Goal: Task Accomplishment & Management: Manage account settings

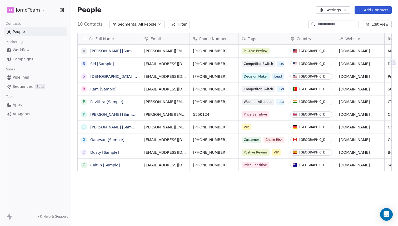
scroll to position [199, 327]
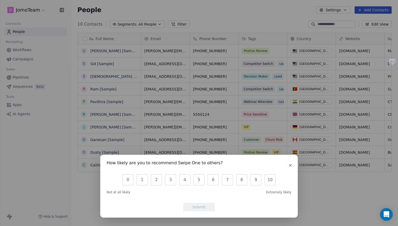
click at [34, 77] on div "How likely are you to recommend Swipe One to others? 0 1 2 3 4 5 6 7 8 9 10 Not…" at bounding box center [199, 113] width 398 height 226
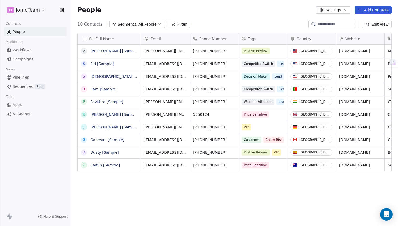
click at [43, 4] on div "D JomoTeam" at bounding box center [35, 10] width 71 height 20
click at [40, 7] on html "D JomoTeam Contacts People Marketing Workflows Campaigns Sales Pipelines Sequen…" at bounding box center [199, 113] width 398 height 226
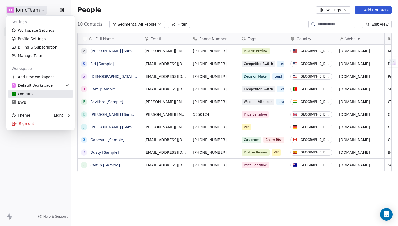
click at [41, 95] on div "O Omirank" at bounding box center [41, 93] width 58 height 5
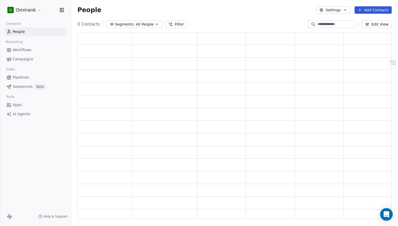
click at [41, 95] on div "O Omirank Contacts People Marketing Workflows Campaigns Sales Pipelines Sequenc…" at bounding box center [199, 113] width 398 height 226
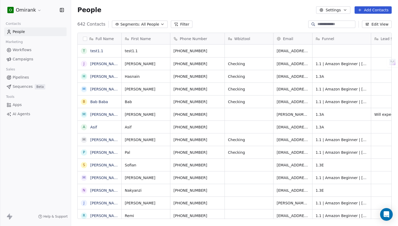
scroll to position [199, 327]
click at [36, 4] on div "O Omirank" at bounding box center [35, 10] width 71 height 20
click at [34, 6] on html "O Omirank Contacts People Marketing Workflows Campaigns Sales Pipelines Sequenc…" at bounding box center [199, 113] width 398 height 226
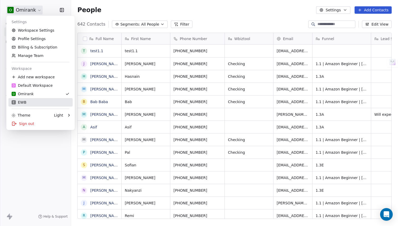
click at [27, 103] on div "E EWB" at bounding box center [41, 102] width 58 height 5
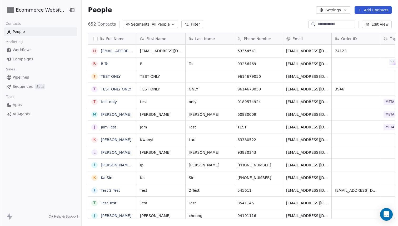
scroll to position [199, 320]
click at [24, 77] on span "Pipelines" at bounding box center [21, 78] width 16 height 6
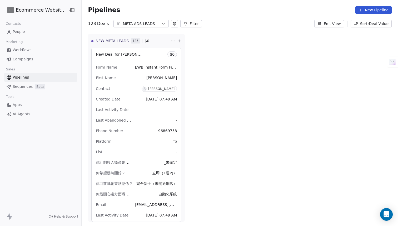
click at [330, 23] on button "Edit View" at bounding box center [329, 23] width 30 height 7
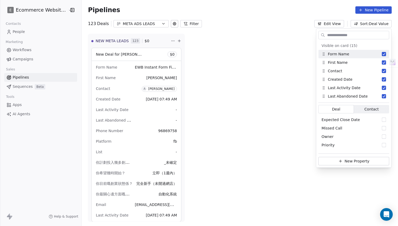
click at [276, 72] on div "NEW META LEADS 123 $ 0 New Deal for Amos Liu $ 0 Form Name EWB Instant Form Fin…" at bounding box center [240, 130] width 316 height 192
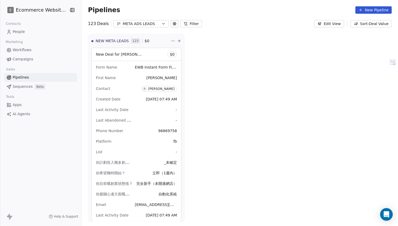
click at [144, 21] on div "META ADS LEADS" at bounding box center [141, 24] width 36 height 6
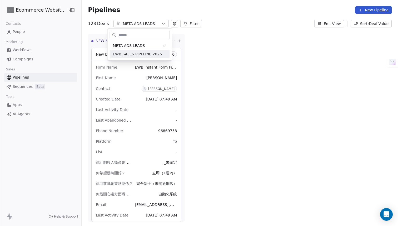
click at [185, 56] on html "E Ecommerce Website Builder Contacts People Marketing Workflows Campaigns Sales…" at bounding box center [199, 113] width 398 height 226
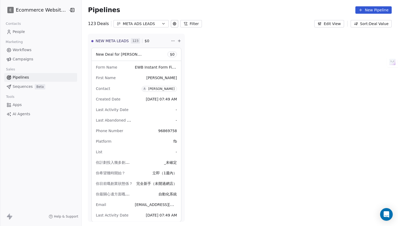
click at [141, 22] on div "META ADS LEADS" at bounding box center [141, 24] width 36 height 6
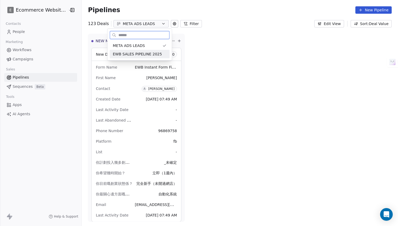
click at [140, 52] on span "EWB SALES PIPELINE 2025" at bounding box center [137, 54] width 49 height 6
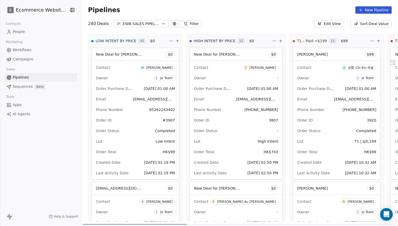
click at [145, 98] on span "[EMAIL_ADDRESS][DOMAIN_NAME]" at bounding box center [165, 98] width 65 height 5
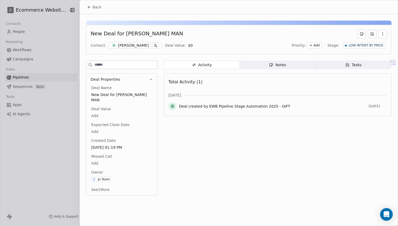
click at [316, 46] on span "Add" at bounding box center [317, 45] width 6 height 4
click at [290, 44] on html "E Ecommerce Website Builder Contacts People Marketing Workflows Campaigns Sales…" at bounding box center [199, 113] width 398 height 226
click at [382, 32] on icon "button" at bounding box center [383, 34] width 4 height 4
click at [316, 31] on div "New Deal for [PERSON_NAME] MAN" at bounding box center [239, 34] width 296 height 8
click at [315, 47] on div "Add" at bounding box center [314, 45] width 14 height 7
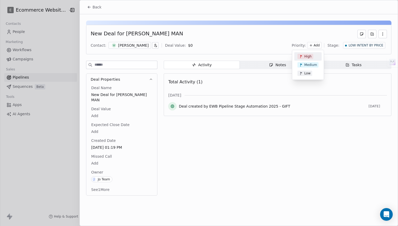
click at [310, 57] on span "High" at bounding box center [307, 56] width 7 height 4
click at [75, 119] on div at bounding box center [199, 113] width 398 height 226
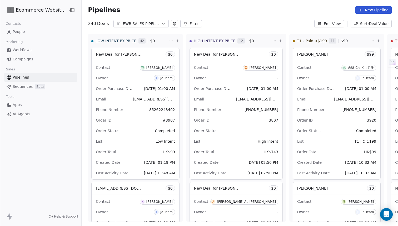
click at [186, 28] on div "Pipelines New Pipeline 240 Deals EWB SALES PIPELINE 2025 Filter Edit View Sort:…" at bounding box center [240, 113] width 316 height 226
click at [360, 17] on div "Pipelines New Pipeline" at bounding box center [240, 10] width 316 height 20
click at [360, 22] on button "Sort: Deal Value" at bounding box center [371, 23] width 41 height 7
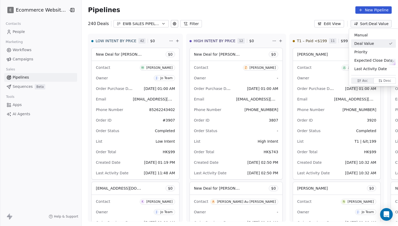
click at [336, 26] on html "E Ecommerce Website Builder Contacts People Marketing Workflows Campaigns Sales…" at bounding box center [199, 113] width 398 height 226
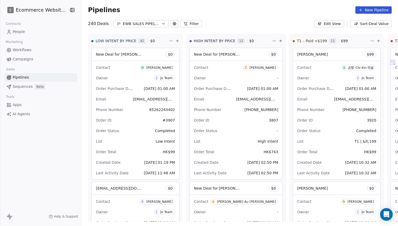
click at [384, 26] on button "Sort: Deal Value" at bounding box center [371, 23] width 41 height 7
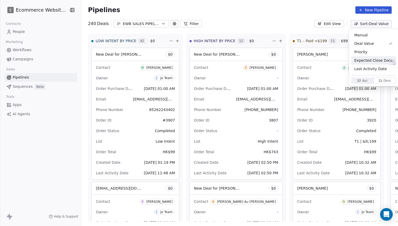
click at [370, 53] on div "Priority" at bounding box center [373, 52] width 38 height 6
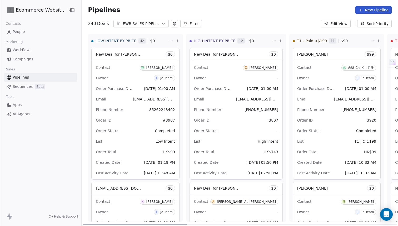
click at [142, 127] on div "Order Status Completed" at bounding box center [135, 130] width 79 height 8
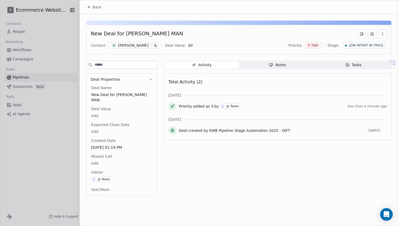
click at [313, 44] on span "High" at bounding box center [312, 45] width 13 height 4
click at [66, 110] on html "E Ecommerce Website Builder Contacts People Marketing Workflows Campaigns Sales…" at bounding box center [199, 113] width 398 height 226
click at [47, 132] on div at bounding box center [199, 113] width 398 height 226
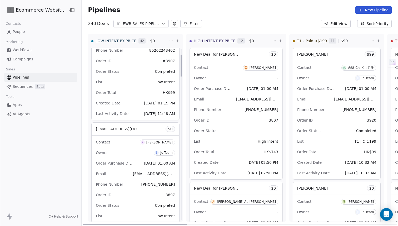
scroll to position [65, 0]
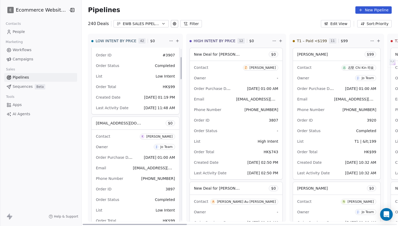
click at [142, 146] on div "Owner J Jo Team" at bounding box center [135, 146] width 79 height 8
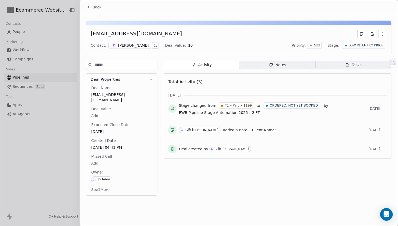
click at [321, 46] on div "Add" at bounding box center [314, 45] width 14 height 7
drag, startPoint x: 313, startPoint y: 67, endPoint x: 312, endPoint y: 72, distance: 4.6
click at [312, 72] on div "High Medium Low" at bounding box center [307, 64] width 27 height 25
click at [312, 72] on div "Low" at bounding box center [307, 73] width 21 height 5
click at [19, 173] on div at bounding box center [199, 113] width 398 height 226
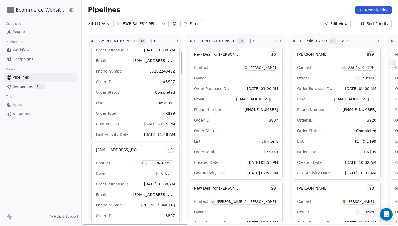
scroll to position [50, 0]
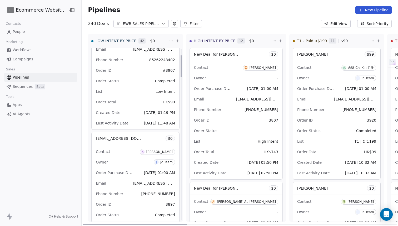
click at [131, 166] on div "Contact K Kelly Yip Owner J Jo Team Order Purchase Date Jul 30, 2025 01:00 AM E…" at bounding box center [135, 204] width 87 height 118
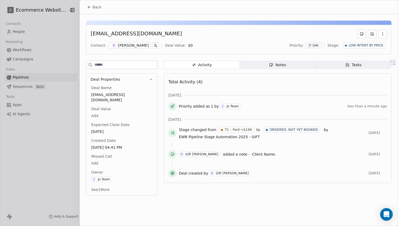
click at [42, 194] on div at bounding box center [199, 113] width 398 height 226
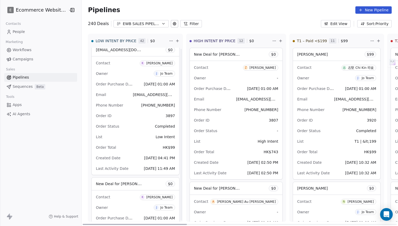
scroll to position [223, 0]
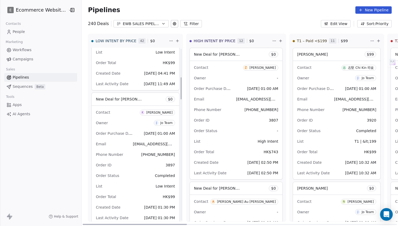
click at [133, 169] on div "Order ID 3897" at bounding box center [135, 165] width 79 height 8
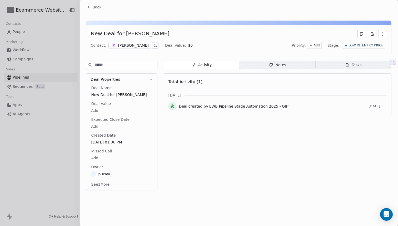
click at [30, 178] on div at bounding box center [199, 113] width 398 height 226
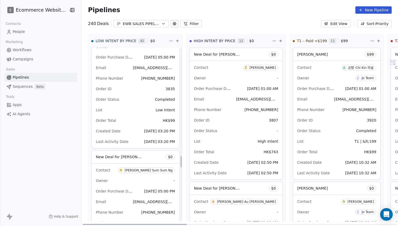
scroll to position [1677, 0]
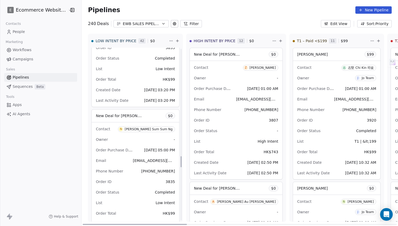
click at [158, 143] on div "Owner -" at bounding box center [135, 139] width 79 height 8
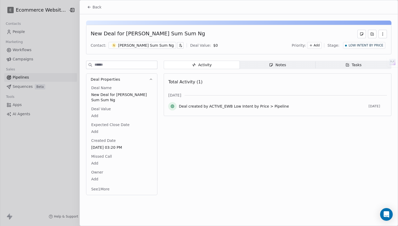
click at [317, 43] on span "Add" at bounding box center [317, 45] width 6 height 4
click at [313, 54] on div "High" at bounding box center [307, 56] width 21 height 5
click at [52, 153] on div at bounding box center [199, 113] width 398 height 226
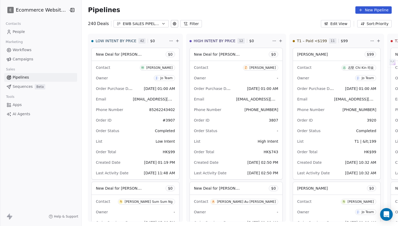
click at [342, 21] on button "Edit View" at bounding box center [336, 23] width 30 height 7
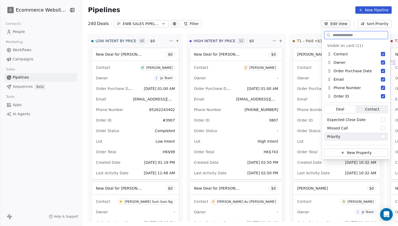
click at [358, 138] on div "Priority" at bounding box center [356, 136] width 64 height 8
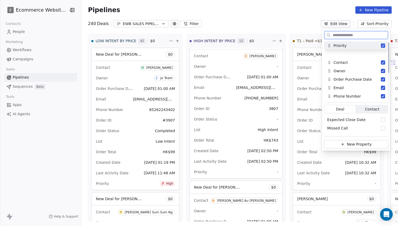
drag, startPoint x: 330, startPoint y: 97, endPoint x: 328, endPoint y: 43, distance: 54.0
click at [328, 43] on icon "Suggestions" at bounding box center [329, 45] width 4 height 4
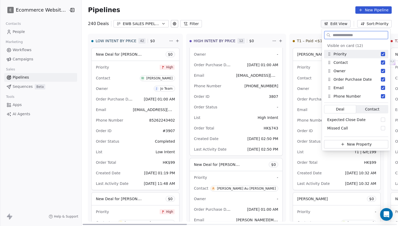
click at [161, 67] on icon at bounding box center [162, 66] width 3 height 3
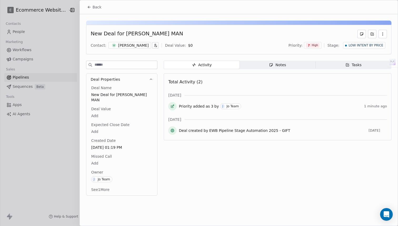
click at [314, 47] on span "High" at bounding box center [312, 45] width 13 height 4
click at [149, 45] on html "E Ecommerce Website Builder Contacts People Marketing Workflows Campaigns Sales…" at bounding box center [199, 113] width 398 height 226
click at [155, 45] on icon "button" at bounding box center [155, 44] width 1 height 1
click at [205, 36] on html "E Ecommerce Website Builder Contacts People Marketing Workflows Campaigns Sales…" at bounding box center [199, 113] width 398 height 226
click at [263, 56] on div "New Deal for WAI LING MAN Contact: W WAI LING MAN Deal Value: $ 0 Priority: Hig…" at bounding box center [239, 106] width 318 height 184
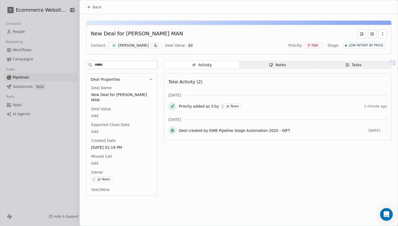
click at [267, 66] on span "Notes Notes" at bounding box center [278, 65] width 76 height 8
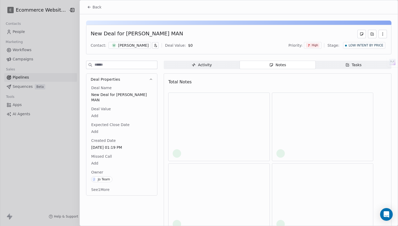
click at [267, 66] on span "Notes Notes" at bounding box center [278, 65] width 76 height 8
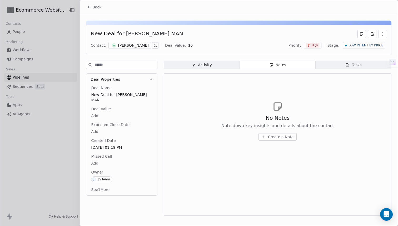
click at [346, 70] on div "Activity Activity Notes Notes Tasks Tasks No Notes Note down key insights and d…" at bounding box center [278, 140] width 228 height 158
click at [347, 69] on div "Activity Activity Notes Notes Tasks Tasks No Notes Note down key insights and d…" at bounding box center [278, 140] width 228 height 158
click at [99, 160] on body "E Ecommerce Website Builder Contacts People Marketing Workflows Campaigns Sales…" at bounding box center [199, 113] width 398 height 226
click at [146, 137] on html "E Ecommerce Website Builder Contacts People Marketing Workflows Campaigns Sales…" at bounding box center [199, 113] width 398 height 226
click at [92, 125] on body "E Ecommerce Website Builder Contacts People Marketing Workflows Campaigns Sales…" at bounding box center [199, 113] width 398 height 226
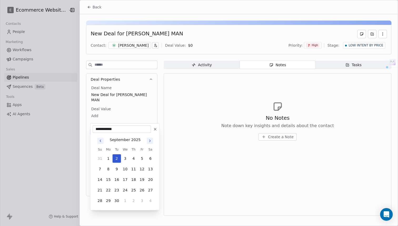
click at [177, 114] on html "E Ecommerce Website Builder Contacts People Marketing Workflows Campaigns Sales…" at bounding box center [199, 113] width 398 height 226
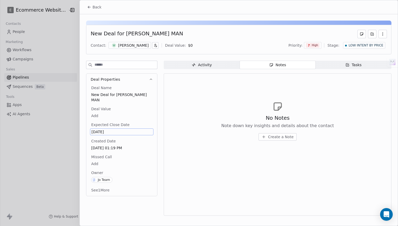
click at [93, 187] on button "See 1 More" at bounding box center [100, 189] width 25 height 9
drag, startPoint x: 98, startPoint y: 189, endPoint x: 134, endPoint y: 189, distance: 35.5
click at [134, 193] on span "[DATE] 11:50 AM" at bounding box center [121, 195] width 61 height 5
click at [65, 183] on div at bounding box center [199, 113] width 398 height 226
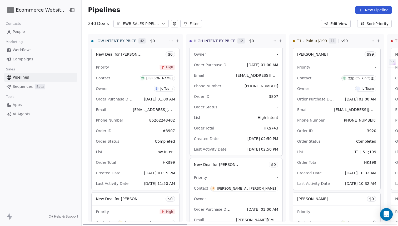
click at [165, 63] on div "Priority High" at bounding box center [135, 67] width 79 height 8
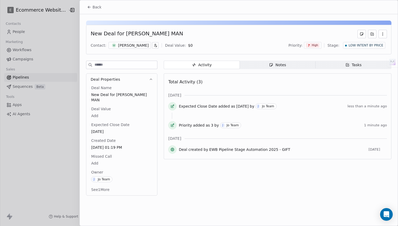
click at [315, 44] on span "High" at bounding box center [315, 45] width 6 height 4
click at [308, 58] on span "High" at bounding box center [306, 56] width 7 height 4
click at [304, 48] on div "Priority: High Stage: LOW INTENT BY PRICE" at bounding box center [338, 45] width 98 height 8
click at [310, 46] on icon at bounding box center [308, 45] width 3 height 3
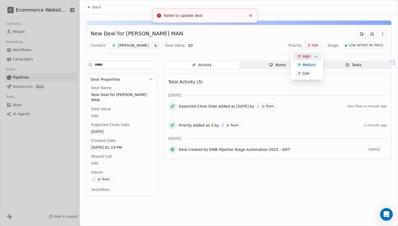
click at [317, 42] on html "E Ecommerce Website Builder Contacts People Marketing Workflows Campaigns Sales…" at bounding box center [199, 113] width 398 height 226
click at [314, 43] on span "High" at bounding box center [312, 45] width 13 height 4
click at [311, 56] on div "High" at bounding box center [307, 56] width 28 height 8
click at [316, 50] on div "New Deal for WAI LING MAN Contact: W WAI LING MAN Deal Value: $ 0 Priority: Hig…" at bounding box center [238, 39] width 305 height 29
click at [316, 46] on span "High" at bounding box center [315, 45] width 6 height 4
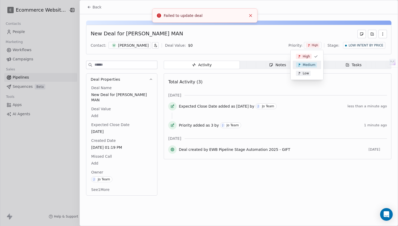
click at [316, 61] on div "Medium" at bounding box center [307, 65] width 28 height 8
click at [316, 47] on span "Medium" at bounding box center [312, 45] width 11 height 4
click at [316, 65] on icon "Suggestions" at bounding box center [316, 65] width 4 height 4
click at [315, 47] on span "Medium" at bounding box center [312, 45] width 11 height 4
click at [313, 73] on div "Low" at bounding box center [304, 73] width 27 height 5
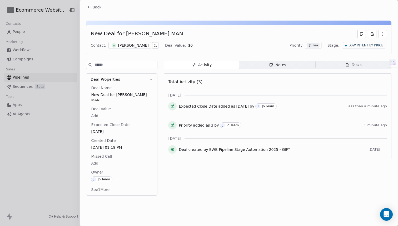
click at [59, 155] on div at bounding box center [199, 113] width 398 height 226
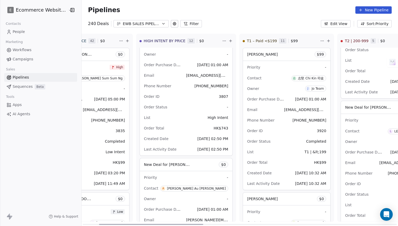
scroll to position [0, 50]
click at [185, 108] on div "Order Status -" at bounding box center [186, 107] width 84 height 8
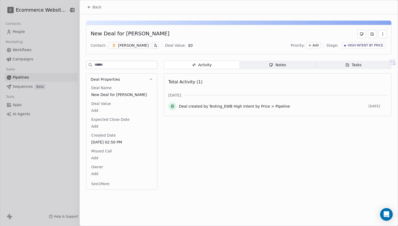
click at [61, 98] on div at bounding box center [199, 113] width 398 height 226
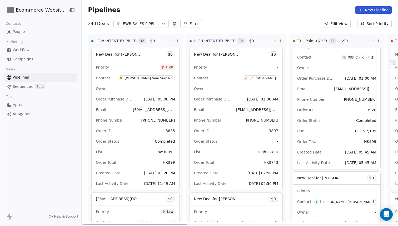
click at [160, 69] on span "High" at bounding box center [167, 67] width 15 height 5
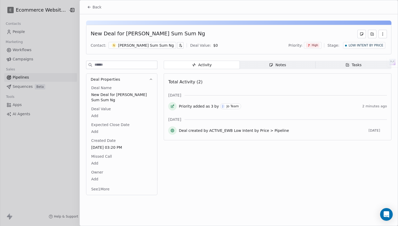
click at [312, 44] on span "High" at bounding box center [312, 45] width 13 height 4
click at [311, 56] on span "High" at bounding box center [304, 56] width 16 height 5
click at [265, 41] on div "Contact: N Ng Mei Sum Sum Ng Deal Value: $ 0 Priority: High Stage: LOW INTENT B…" at bounding box center [239, 45] width 296 height 8
click at [71, 121] on div at bounding box center [199, 113] width 398 height 226
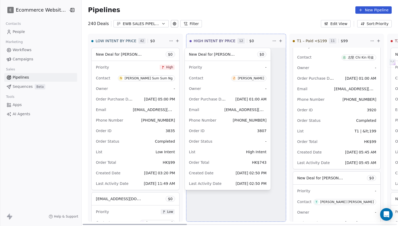
drag, startPoint x: 226, startPoint y: 91, endPoint x: 222, endPoint y: 99, distance: 8.8
click at [222, 99] on div "LOW INTENT BY PRICE 42 $ 0 New Deal for Ng Mei Sum Sum Ng $ 0 Priority High Con…" at bounding box center [240, 130] width 316 height 192
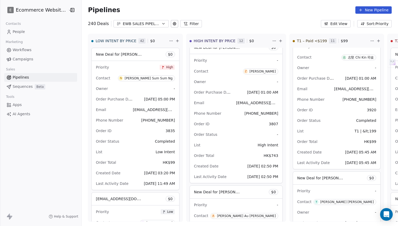
click at [24, 85] on span "Sequences" at bounding box center [23, 87] width 20 height 6
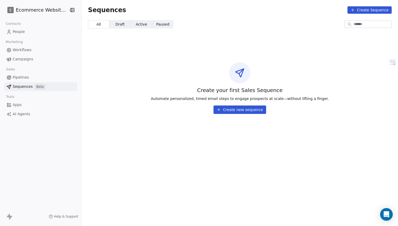
click at [30, 78] on link "Pipelines" at bounding box center [40, 77] width 73 height 9
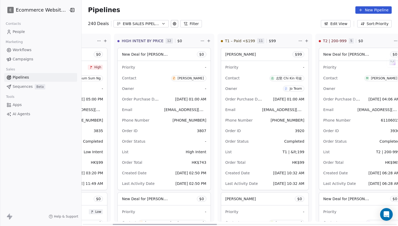
scroll to position [0, 92]
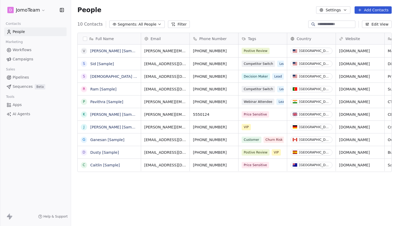
scroll to position [199, 327]
click at [32, 78] on link "Pipelines" at bounding box center [35, 77] width 62 height 9
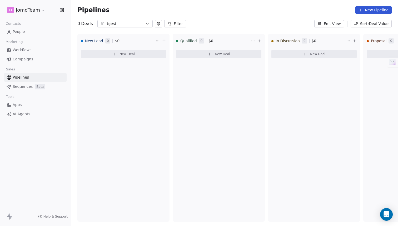
click at [142, 24] on div "tgest" at bounding box center [125, 24] width 36 height 6
click at [42, 12] on html "D JomoTeam Contacts People Marketing Workflows Campaigns Sales Pipelines Sequen…" at bounding box center [199, 113] width 398 height 226
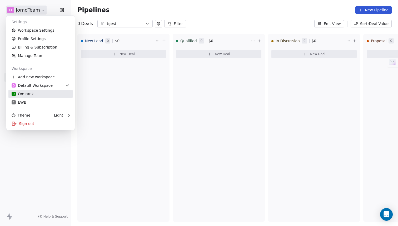
click at [42, 93] on div "O Omirank" at bounding box center [41, 93] width 58 height 5
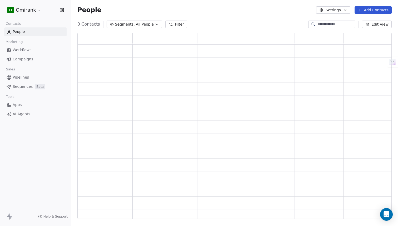
scroll to position [186, 314]
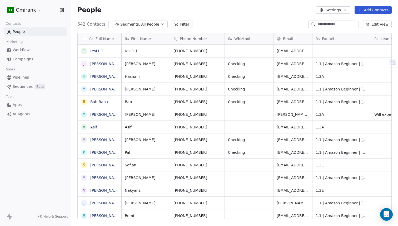
click at [32, 7] on html "O Omirank Contacts People Marketing Workflows Campaigns Sales Pipelines Sequenc…" at bounding box center [199, 113] width 398 height 226
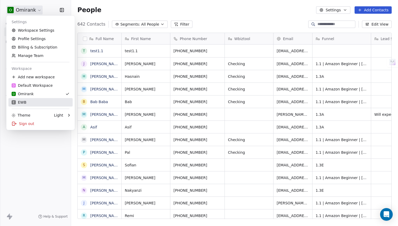
click at [26, 100] on div "E EWB" at bounding box center [41, 102] width 58 height 5
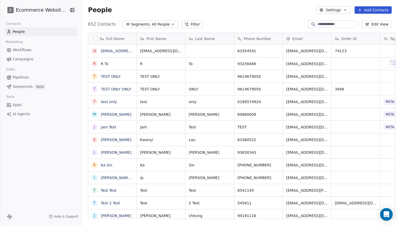
scroll to position [199, 320]
click at [28, 90] on link "Sequences Beta" at bounding box center [40, 86] width 73 height 9
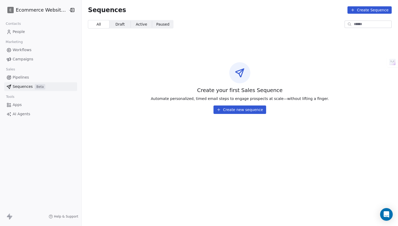
click at [36, 79] on link "Pipelines" at bounding box center [40, 77] width 73 height 9
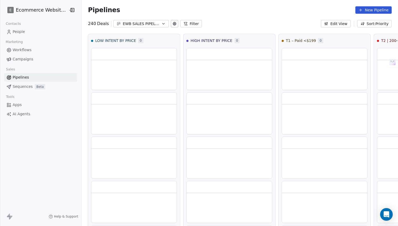
click at [130, 23] on div "EWB SALES PIPELINE 2025" at bounding box center [141, 24] width 36 height 6
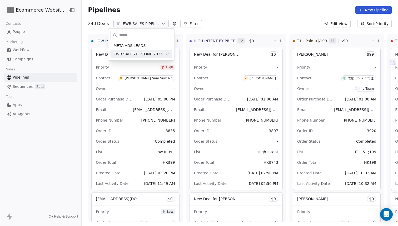
click at [222, 32] on html "E Ecommerce Website Builder Contacts People Marketing Workflows Campaigns Sales…" at bounding box center [199, 113] width 398 height 226
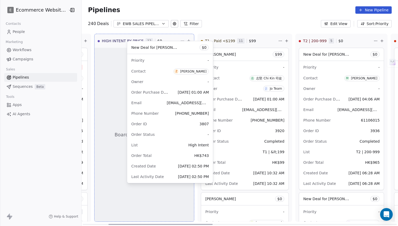
scroll to position [0, 79]
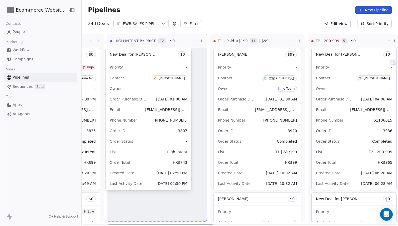
drag, startPoint x: 129, startPoint y: 168, endPoint x: 178, endPoint y: 157, distance: 50.5
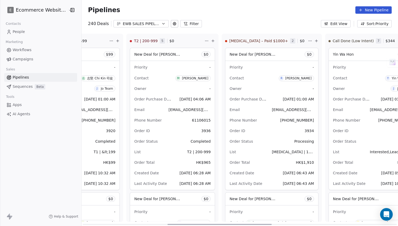
scroll to position [0, 153]
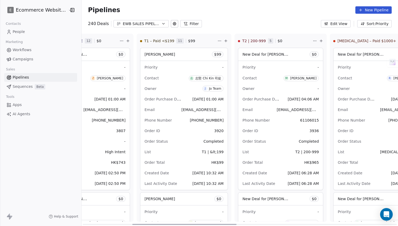
click at [127, 23] on div "EWB SALES PIPELINE 2025" at bounding box center [141, 24] width 36 height 6
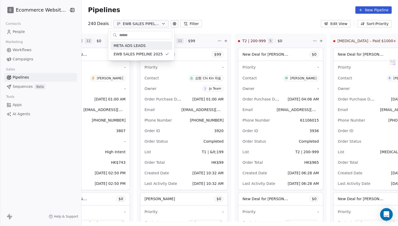
click at [146, 38] on input "text" at bounding box center [145, 35] width 54 height 8
click at [189, 85] on html "E Ecommerce Website Builder Contacts People Marketing Workflows Campaigns Sales…" at bounding box center [199, 113] width 398 height 226
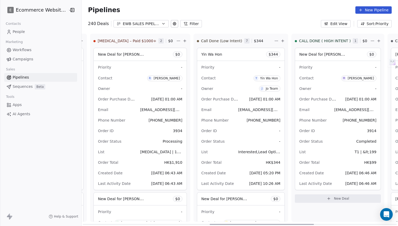
scroll to position [0, 391]
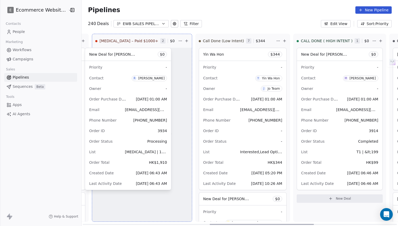
drag, startPoint x: 135, startPoint y: 100, endPoint x: 152, endPoint y: 97, distance: 17.2
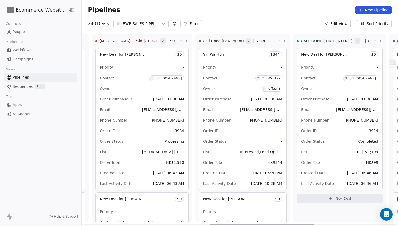
click at [146, 107] on span "[EMAIL_ADDRESS][DOMAIN_NAME]" at bounding box center [163, 109] width 42 height 6
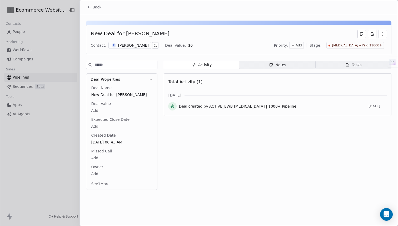
click at [70, 143] on div at bounding box center [199, 113] width 398 height 226
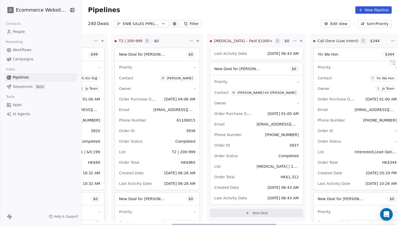
scroll to position [0, 275]
click at [26, 33] on link "People" at bounding box center [40, 31] width 73 height 9
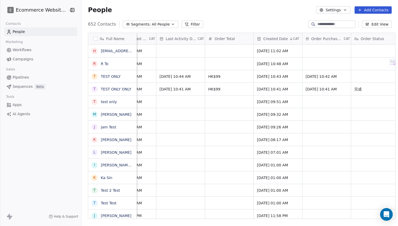
scroll to position [0, 424]
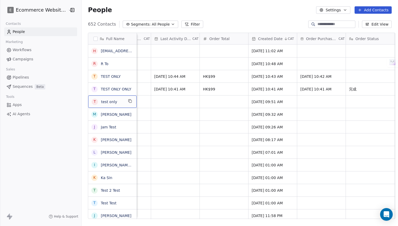
click at [117, 100] on span "test only" at bounding box center [112, 101] width 23 height 5
click at [185, 95] on html "E Ecommerce Website Builder Contacts People Marketing Workflows Campaigns Sales…" at bounding box center [199, 113] width 398 height 226
click at [125, 105] on div "t test only" at bounding box center [112, 101] width 48 height 12
click at [94, 106] on textarea "*********" at bounding box center [109, 103] width 48 height 16
click at [96, 88] on html "E Ecommerce Website Builder Contacts People Marketing Workflows Campaigns Sales…" at bounding box center [199, 113] width 398 height 226
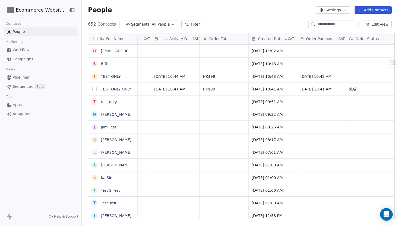
click at [92, 90] on button "grid" at bounding box center [94, 89] width 4 height 4
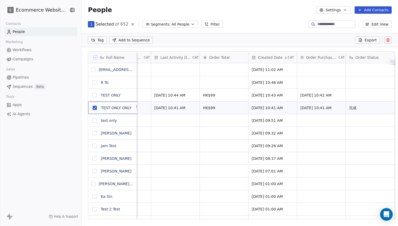
scroll to position [180, 320]
click at [111, 109] on link "TEST ONLY ONLY" at bounding box center [116, 108] width 31 height 4
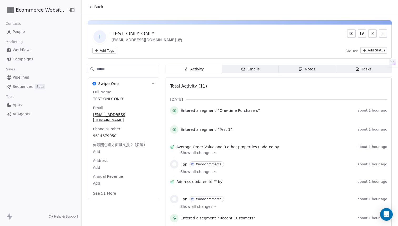
click at [103, 49] on html "E Ecommerce Website Builder Contacts People Marketing Workflows Campaigns Sales…" at bounding box center [199, 113] width 398 height 226
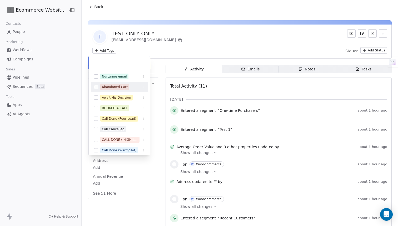
click at [186, 51] on html "E Ecommerce Website Builder Contacts People Marketing Workflows Campaigns Sales…" at bounding box center [199, 113] width 398 height 226
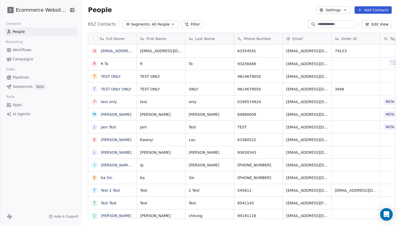
scroll to position [199, 320]
click at [182, 25] on button "Filter" at bounding box center [192, 24] width 22 height 7
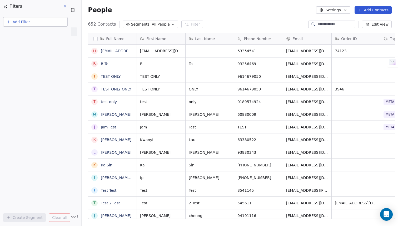
click at [32, 23] on button "Add Filter" at bounding box center [35, 21] width 65 height 9
click at [42, 150] on html "E Ecommerce Website Builder Contacts People Marketing Workflows Campaigns Sales…" at bounding box center [199, 113] width 398 height 226
click at [49, 24] on button "Add Filter" at bounding box center [35, 21] width 65 height 9
click at [161, 74] on html "E Ecommerce Website Builder Contacts People Marketing Workflows Campaigns Sales…" at bounding box center [199, 113] width 398 height 226
click at [45, 22] on button "Add Filter" at bounding box center [35, 21] width 65 height 9
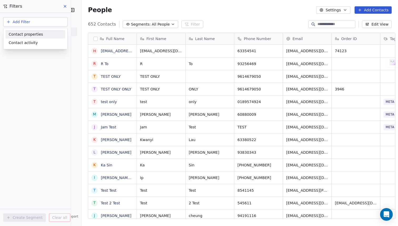
click at [55, 77] on html "E Ecommerce Website Builder Contacts People Marketing Workflows Campaigns Sales…" at bounding box center [199, 113] width 398 height 226
click at [30, 21] on button "Add Filter" at bounding box center [35, 21] width 65 height 9
click at [30, 36] on span "Contact properties" at bounding box center [26, 35] width 34 height 6
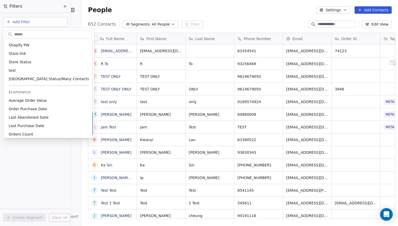
scroll to position [306, 0]
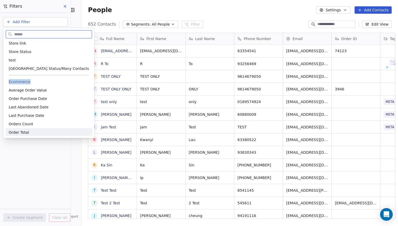
click at [23, 132] on span "Order Total" at bounding box center [19, 132] width 20 height 5
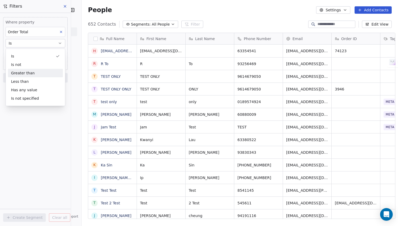
click at [30, 71] on div "Greater than" at bounding box center [35, 73] width 55 height 8
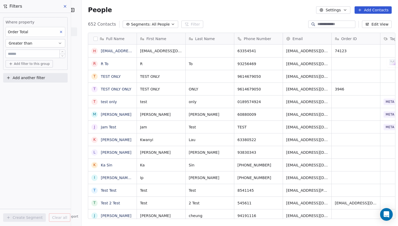
click at [29, 57] on div at bounding box center [36, 53] width 60 height 8
click at [31, 55] on input "text" at bounding box center [35, 54] width 57 height 4
click at [63, 5] on icon at bounding box center [65, 6] width 4 height 4
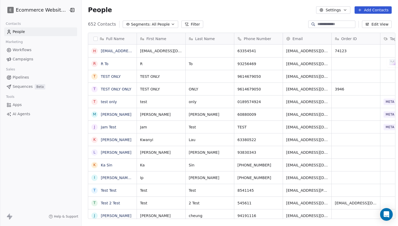
click at [186, 23] on button "Filter" at bounding box center [192, 24] width 22 height 7
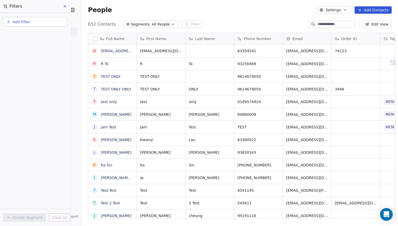
click at [40, 19] on button "Add Filter" at bounding box center [35, 21] width 65 height 9
drag, startPoint x: 36, startPoint y: 44, endPoint x: 38, endPoint y: 35, distance: 8.9
click at [38, 35] on div "Contact properties Contact activity" at bounding box center [36, 38] width 60 height 17
click at [38, 35] on span "Contact properties" at bounding box center [26, 35] width 34 height 6
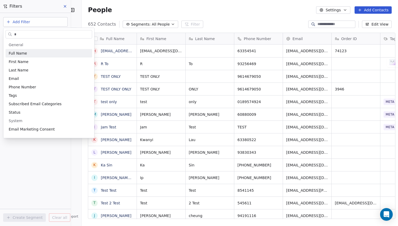
type input "**"
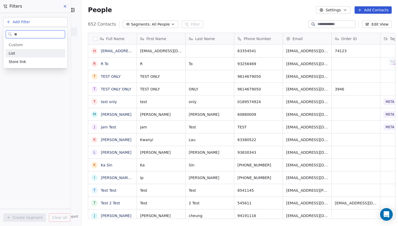
click at [29, 54] on div "List" at bounding box center [35, 53] width 53 height 5
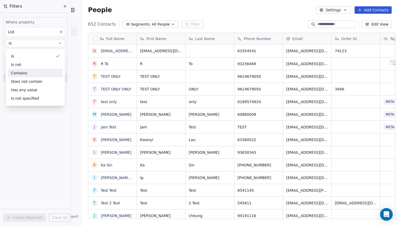
click at [37, 72] on div "Contains" at bounding box center [35, 73] width 55 height 8
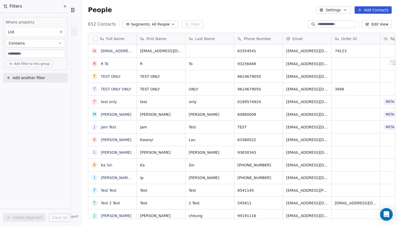
click at [43, 56] on input at bounding box center [35, 54] width 59 height 8
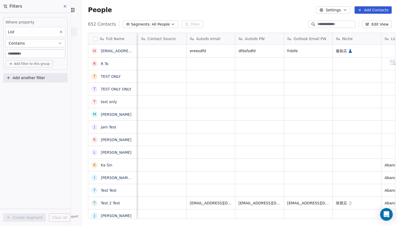
scroll to position [0, 972]
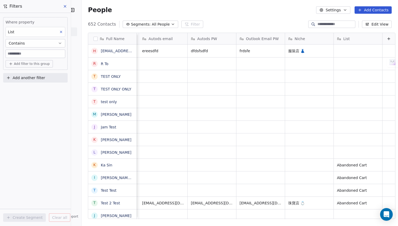
click at [43, 57] on input at bounding box center [35, 54] width 59 height 8
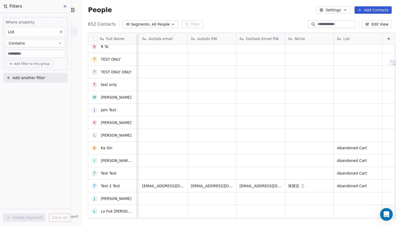
scroll to position [0, 0]
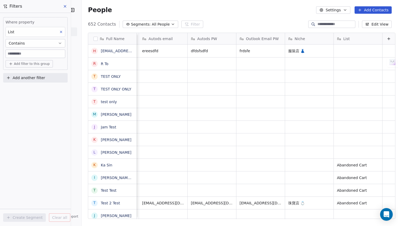
click at [26, 53] on input at bounding box center [35, 54] width 59 height 8
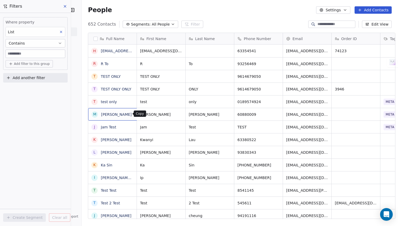
click at [136, 112] on icon "grid" at bounding box center [138, 113] width 4 height 4
click at [32, 53] on input at bounding box center [35, 54] width 59 height 8
paste input "**********"
type input "**********"
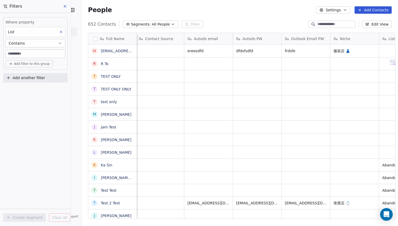
scroll to position [0, 972]
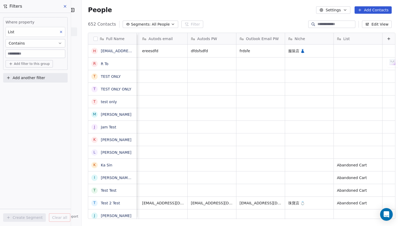
click at [48, 56] on input at bounding box center [35, 54] width 59 height 8
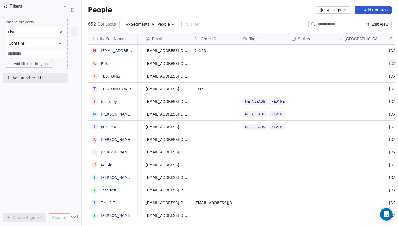
scroll to position [0, 0]
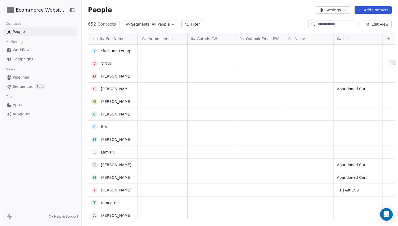
scroll to position [978, 0]
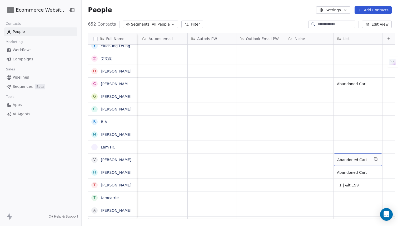
click at [347, 163] on div "Abandoned Cart" at bounding box center [358, 159] width 48 height 12
click at [330, 139] on html "E Ecommerce Website Builder Contacts People Marketing Workflows Campaigns Sales…" at bounding box center [199, 113] width 398 height 226
click at [356, 35] on div "List" at bounding box center [358, 38] width 48 height 11
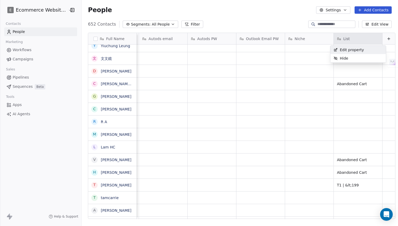
click at [351, 51] on span "Edit property" at bounding box center [352, 49] width 24 height 5
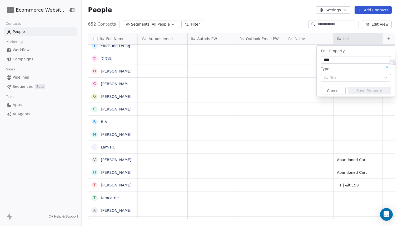
click at [334, 91] on button "Cancel" at bounding box center [333, 90] width 25 height 7
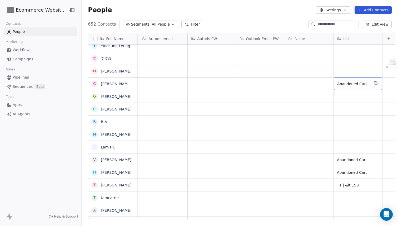
click at [356, 85] on span "Abandoned Cart" at bounding box center [353, 83] width 32 height 5
drag, startPoint x: 364, startPoint y: 83, endPoint x: 336, endPoint y: 83, distance: 27.9
click at [337, 83] on span "Abandoned Cart" at bounding box center [353, 83] width 32 height 5
drag, startPoint x: 334, startPoint y: 83, endPoint x: 354, endPoint y: 83, distance: 20.0
click at [354, 83] on span "Abandoned Cart" at bounding box center [353, 83] width 32 height 5
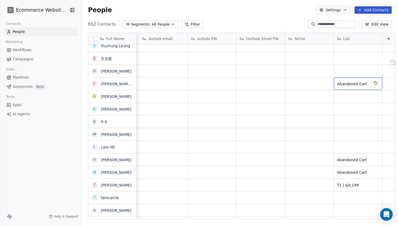
click at [345, 35] on div "List" at bounding box center [358, 38] width 48 height 11
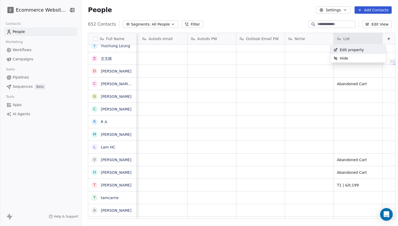
click at [348, 52] on div "Edit property" at bounding box center [348, 50] width 37 height 8
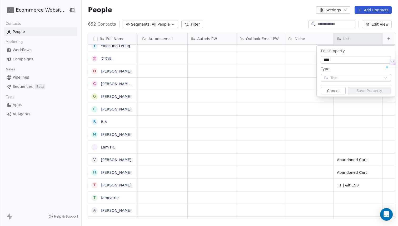
click at [329, 93] on button "Cancel" at bounding box center [333, 90] width 25 height 7
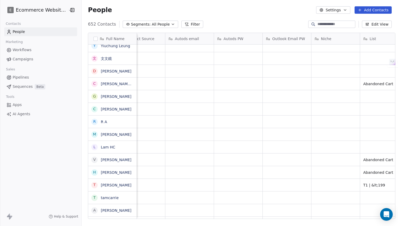
scroll to position [0, 972]
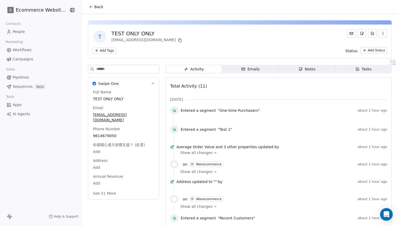
click at [346, 81] on div "Total Activity (11)" at bounding box center [278, 86] width 217 height 11
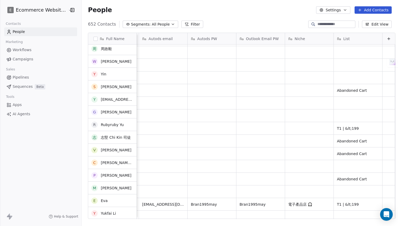
scroll to position [1565, 0]
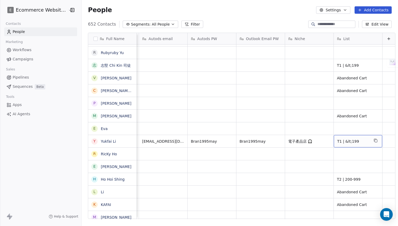
click at [356, 138] on div "T1 | &lt;199" at bounding box center [358, 141] width 48 height 12
click at [368, 137] on textarea "**********" at bounding box center [354, 143] width 48 height 16
click at [348, 158] on html "E Ecommerce Website Builder Contacts People Marketing Workflows Campaigns Sales…" at bounding box center [199, 113] width 398 height 226
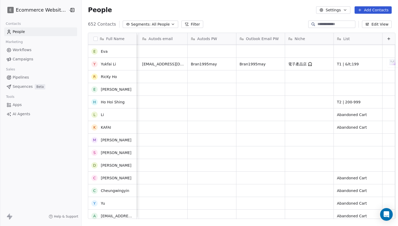
scroll to position [1641, 0]
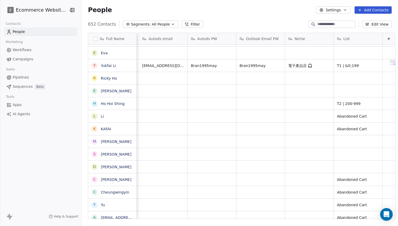
click at [154, 30] on div "Full Name P PATRICIA m miss_fishfish2@hotmail.com k kobechug07@gmail.com C Chol…" at bounding box center [240, 127] width 316 height 199
click at [157, 26] on span "All People" at bounding box center [161, 25] width 18 height 6
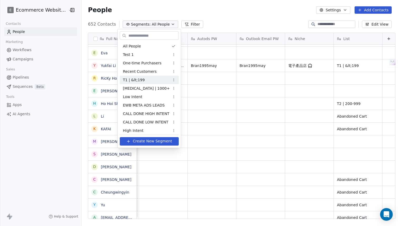
click at [157, 83] on div "T1 | &lt;199" at bounding box center [149, 80] width 59 height 8
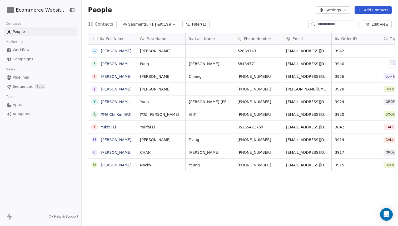
scroll to position [199, 320]
click at [155, 24] on span "T1 | &lt;199" at bounding box center [160, 25] width 22 height 6
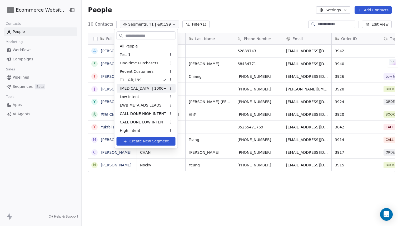
click at [155, 86] on div "[MEDICAL_DATA] | 1000+" at bounding box center [146, 88] width 59 height 8
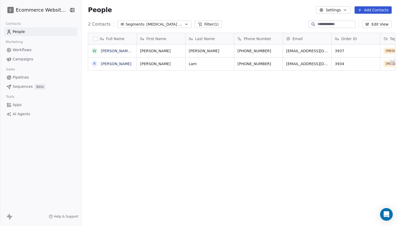
scroll to position [0, 0]
click at [148, 24] on span "[MEDICAL_DATA] | 1000+" at bounding box center [164, 25] width 37 height 6
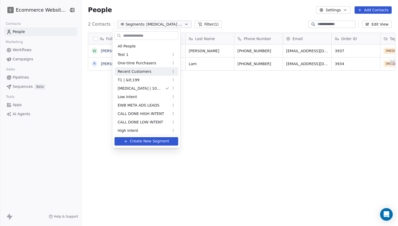
click at [28, 80] on html "E Ecommerce Website Builder Contacts People Marketing Workflows Campaigns Sales…" at bounding box center [199, 113] width 398 height 226
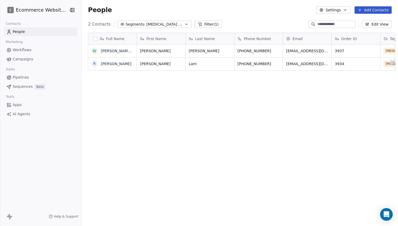
click at [28, 80] on link "Pipelines" at bounding box center [40, 77] width 73 height 9
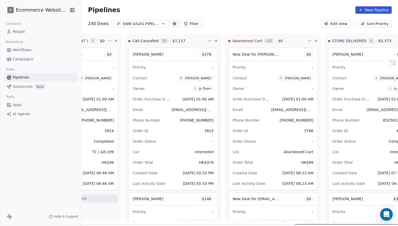
click at [232, 42] on span "Abandoned Cart" at bounding box center [247, 40] width 30 height 5
click at [27, 57] on span "Campaigns" at bounding box center [23, 59] width 21 height 6
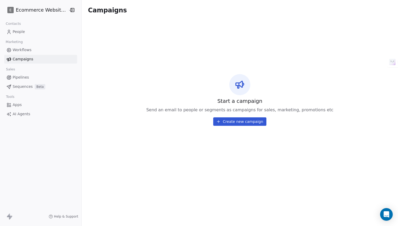
click at [31, 48] on link "Workflows" at bounding box center [40, 50] width 73 height 9
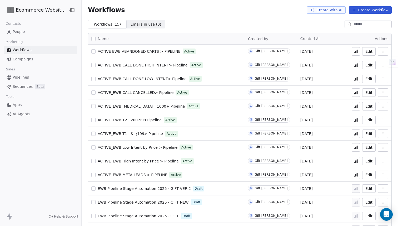
click at [39, 62] on link "Campaigns" at bounding box center [40, 59] width 73 height 9
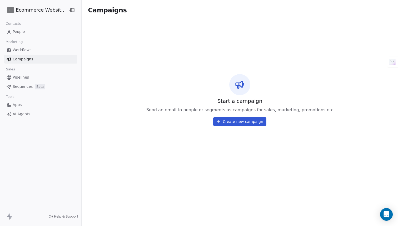
click at [32, 79] on link "Pipelines" at bounding box center [40, 77] width 73 height 9
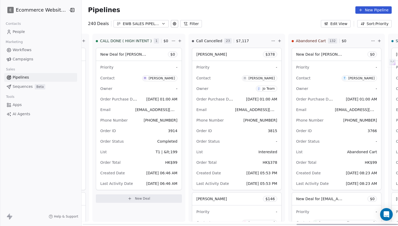
scroll to position [0, 658]
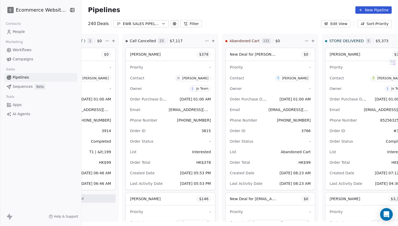
click at [26, 60] on span "Campaigns" at bounding box center [23, 59] width 21 height 6
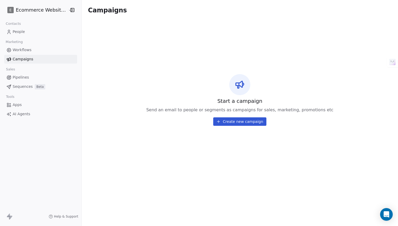
click at [31, 51] on link "Workflows" at bounding box center [40, 50] width 73 height 9
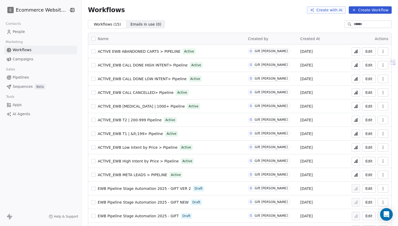
click at [23, 35] on link "People" at bounding box center [40, 31] width 73 height 9
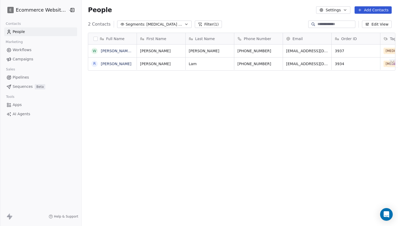
scroll to position [0, 0]
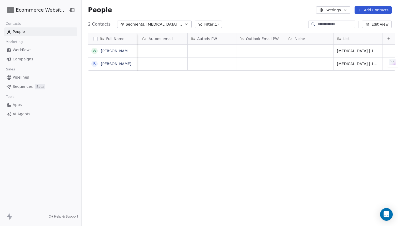
click at [344, 41] on div "List" at bounding box center [358, 38] width 48 height 11
click at [355, 37] on html "E Ecommerce Website Builder Contacts People Marketing Workflows Campaigns Sales…" at bounding box center [199, 113] width 398 height 226
click at [355, 37] on div "List" at bounding box center [357, 38] width 41 height 5
click at [349, 51] on span "Edit property" at bounding box center [352, 49] width 24 height 5
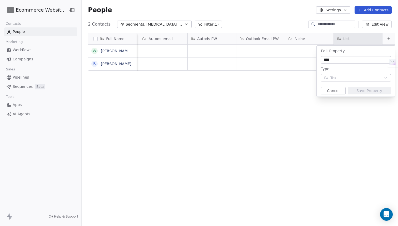
click at [337, 62] on div "****" at bounding box center [356, 59] width 70 height 7
drag, startPoint x: 338, startPoint y: 62, endPoint x: 301, endPoint y: 62, distance: 36.9
click at [301, 62] on html "E Ecommerce Website Builder Contacts People Marketing Workflows Campaigns Sales…" at bounding box center [199, 113] width 398 height 226
type input "*"
type input "******"
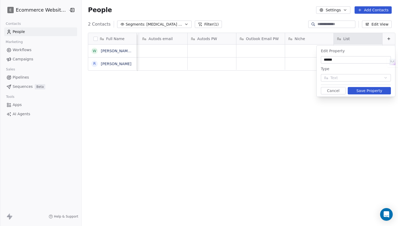
click at [345, 91] on div "Cancel Save Property" at bounding box center [356, 90] width 70 height 7
click at [345, 91] on button "Cancel" at bounding box center [333, 90] width 25 height 7
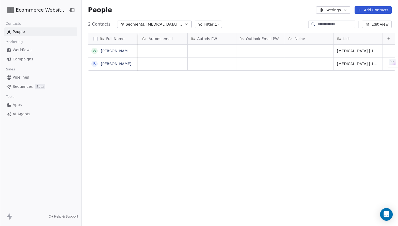
click at [346, 36] on div "List" at bounding box center [357, 38] width 41 height 5
click at [208, 85] on html "E Ecommerce Website Builder Contacts People Marketing Workflows Campaigns Sales…" at bounding box center [199, 113] width 398 height 226
click at [30, 78] on link "Pipelines" at bounding box center [40, 77] width 73 height 9
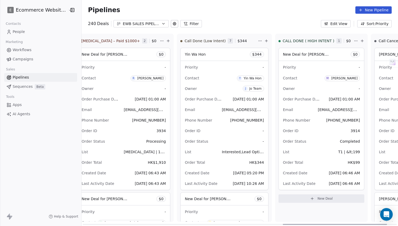
scroll to position [0, 658]
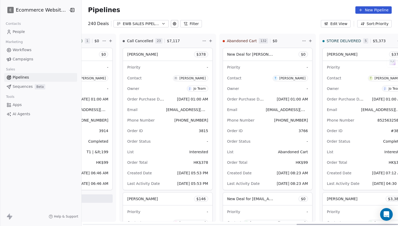
click at [323, 72] on div "Priority - Contact T Tony Yeung Owner J Jo Team Order Purchase Date Jul 24, 202…" at bounding box center [365, 125] width 85 height 129
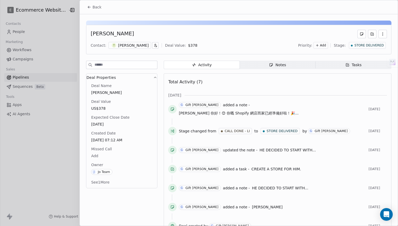
click at [25, 62] on div at bounding box center [199, 113] width 398 height 226
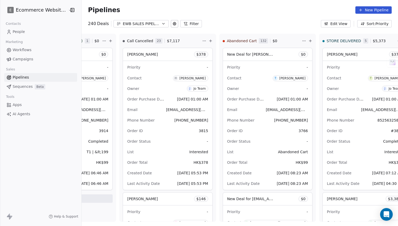
click at [31, 47] on link "Workflows" at bounding box center [40, 50] width 73 height 9
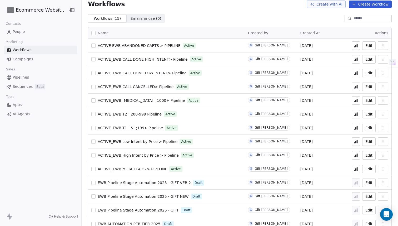
scroll to position [1, 0]
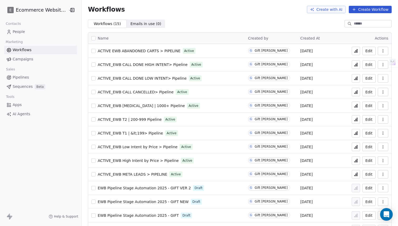
click at [138, 133] on span "ACTIVE_EWB T1 | &lt;199> Pipeline" at bounding box center [130, 133] width 65 height 4
click at [367, 133] on button "Edit" at bounding box center [368, 133] width 13 height 8
click at [137, 131] on span "ACTIVE_EWB T1 | &lt;199> Pipeline" at bounding box center [130, 133] width 65 height 4
click at [141, 135] on span "ACTIVE_EWB T1 | &lt;199> Pipeline" at bounding box center [130, 133] width 65 height 4
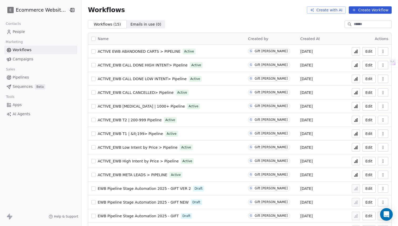
click at [331, 136] on div "[DATE]" at bounding box center [323, 133] width 46 height 6
click at [357, 136] on button at bounding box center [356, 133] width 8 height 8
click at [141, 52] on span "ACTIVE EWB ABANDONED CARTS > PIPELINE" at bounding box center [139, 51] width 83 height 4
click at [36, 29] on link "People" at bounding box center [40, 31] width 73 height 9
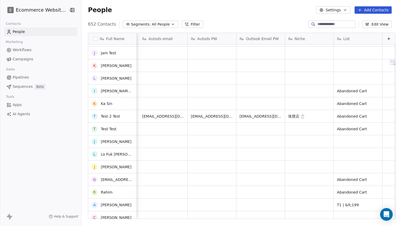
scroll to position [74, 0]
drag, startPoint x: 335, startPoint y: 87, endPoint x: 353, endPoint y: 127, distance: 44.2
click at [355, 37] on div "List" at bounding box center [357, 38] width 41 height 5
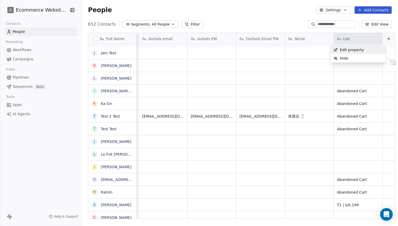
click at [354, 32] on html "E Ecommerce Website Builder Contacts People Marketing Workflows Campaigns Sales…" at bounding box center [199, 113] width 398 height 226
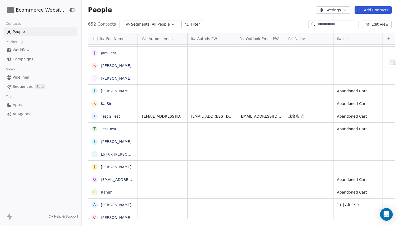
click at [171, 24] on icon "button" at bounding box center [173, 24] width 4 height 4
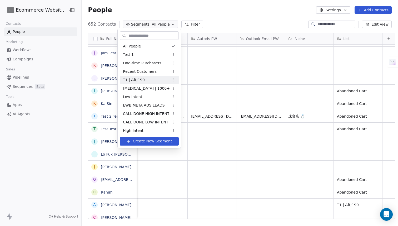
click at [152, 79] on div "T1 | &lt;199" at bounding box center [149, 80] width 59 height 8
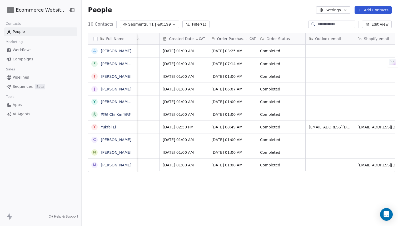
scroll to position [0, 448]
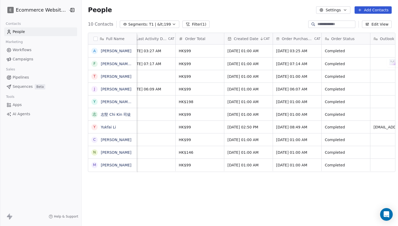
click at [156, 29] on div "Full Name A ALVIN F Fung Shan Chung T Tracy Chiang J Jessica Y Yuen Mei Natalie…" at bounding box center [240, 127] width 316 height 199
click at [157, 25] on span "T1 | &lt;199" at bounding box center [160, 25] width 22 height 6
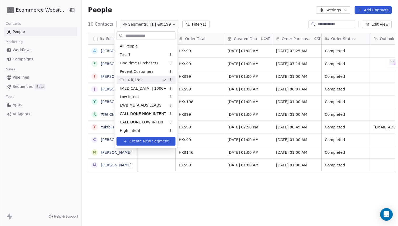
click at [254, 49] on html "E Ecommerce Website Builder Contacts People Marketing Workflows Campaigns Sales…" at bounding box center [199, 113] width 398 height 226
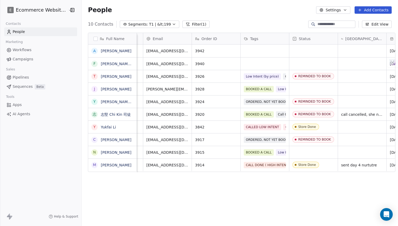
scroll to position [0, 133]
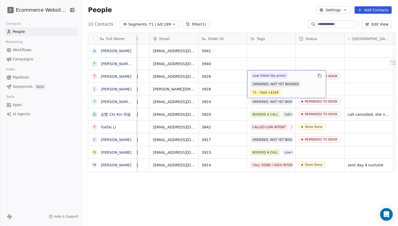
click at [264, 91] on span "T1 – Paid <$199" at bounding box center [266, 92] width 30 height 6
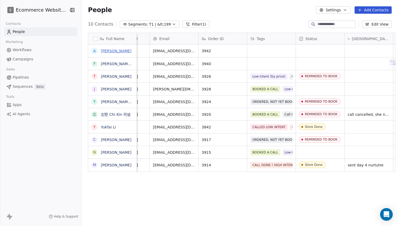
click at [105, 50] on link "[PERSON_NAME]" at bounding box center [116, 51] width 31 height 4
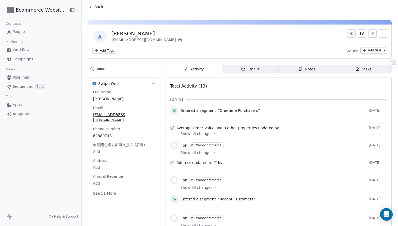
click at [97, 35] on span "A" at bounding box center [99, 36] width 13 height 13
click at [86, 1] on div "Back" at bounding box center [240, 7] width 316 height 14
click at [89, 7] on icon at bounding box center [91, 7] width 4 height 4
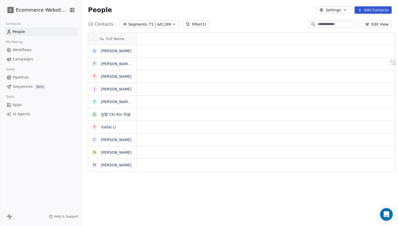
scroll to position [0, 0]
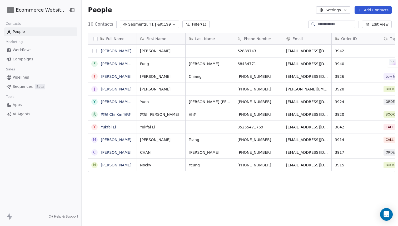
click at [92, 51] on button "grid" at bounding box center [94, 51] width 4 height 4
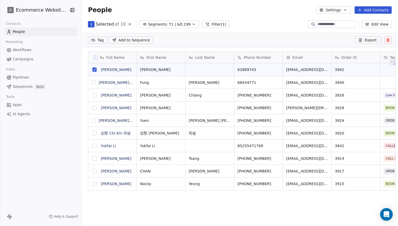
scroll to position [180, 320]
click at [96, 41] on html "E Ecommerce Website Builder Contacts People Marketing Workflows Campaigns Sales…" at bounding box center [199, 113] width 398 height 226
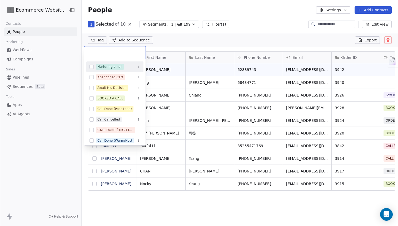
click at [179, 44] on html "E Ecommerce Website Builder Contacts People Marketing Workflows Campaigns Sales…" at bounding box center [199, 113] width 398 height 226
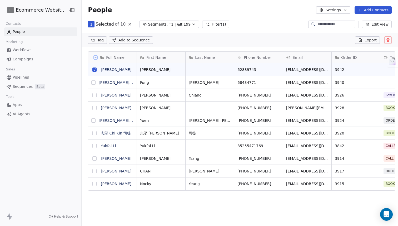
click at [91, 83] on button "grid" at bounding box center [93, 82] width 4 height 4
click at [100, 39] on html "E Ecommerce Website Builder Contacts People Marketing Workflows Campaigns Sales…" at bounding box center [199, 113] width 398 height 226
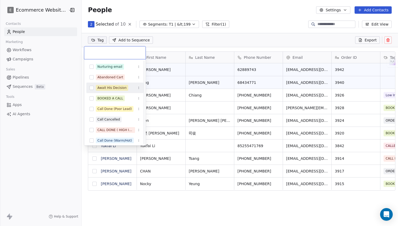
scroll to position [192, 0]
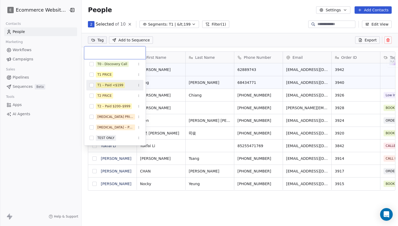
click at [110, 85] on div "T1 – Paid <$199" at bounding box center [110, 85] width 26 height 5
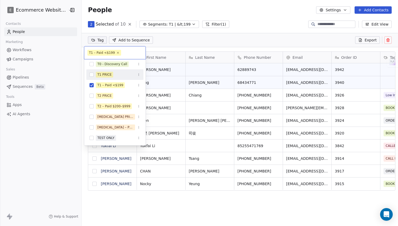
click at [112, 73] on span "T1 PRICE" at bounding box center [104, 75] width 17 height 6
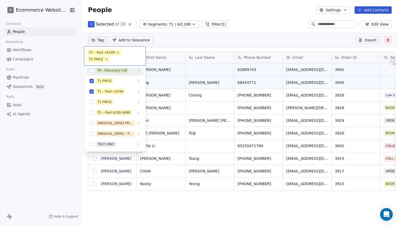
click at [186, 33] on html "E Ecommerce Website Builder Contacts People Marketing Workflows Campaigns Sales…" at bounding box center [199, 113] width 398 height 226
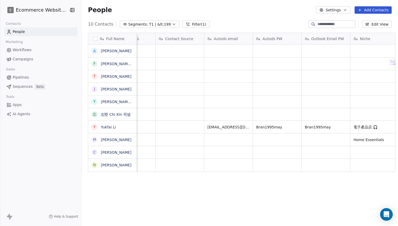
scroll to position [0, 972]
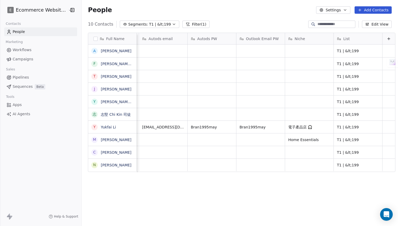
click at [16, 71] on span "Sales" at bounding box center [11, 69] width 14 height 8
click at [17, 76] on span "Pipelines" at bounding box center [21, 78] width 16 height 6
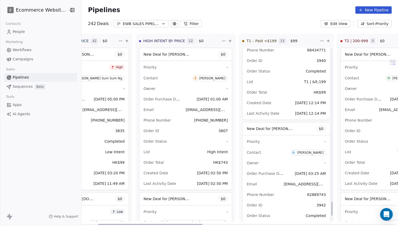
scroll to position [1966, 0]
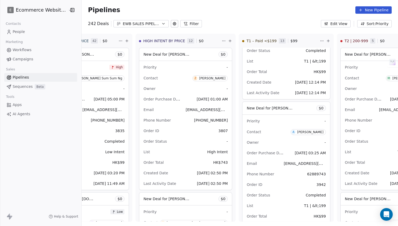
click at [27, 32] on link "People" at bounding box center [40, 31] width 73 height 9
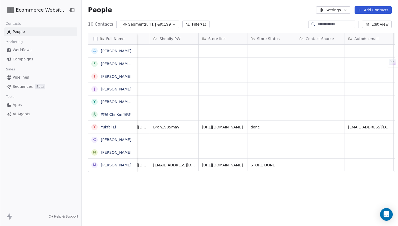
scroll to position [0, 902]
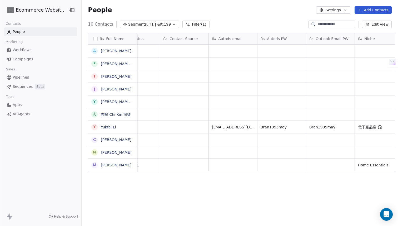
click at [25, 54] on div "Workflows Campaigns" at bounding box center [40, 55] width 73 height 18
click at [27, 49] on span "Workflows" at bounding box center [22, 50] width 19 height 6
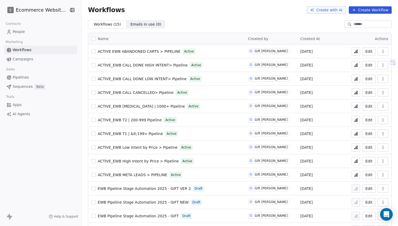
click at [358, 3] on div "Workflows Create with AI Create Workflow" at bounding box center [240, 10] width 316 height 20
click at [358, 6] on div "Workflows Create with AI Create Workflow" at bounding box center [240, 10] width 316 height 20
click at [356, 8] on button "Create Workflow" at bounding box center [370, 9] width 43 height 7
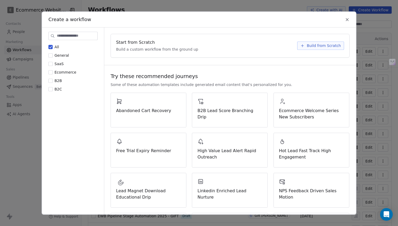
click at [56, 58] on div "All General SaaS Ecommerce B2B B2C" at bounding box center [72, 67] width 49 height 47
click at [59, 55] on span "General" at bounding box center [61, 55] width 14 height 4
click at [53, 55] on button "General" at bounding box center [50, 55] width 4 height 5
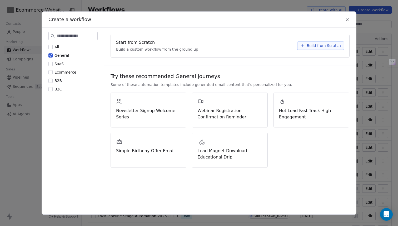
click at [56, 48] on span "All" at bounding box center [56, 47] width 4 height 4
click at [53, 48] on button "All" at bounding box center [50, 46] width 4 height 5
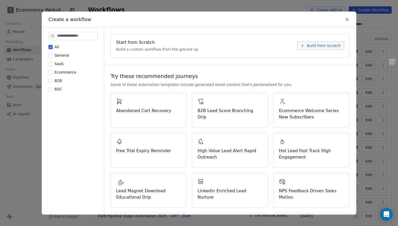
click at [319, 41] on div "Start from Scratch Build a custom workflow from the ground up Build from Scratch" at bounding box center [230, 45] width 239 height 23
click at [316, 47] on span "Build from Scratch" at bounding box center [324, 45] width 34 height 5
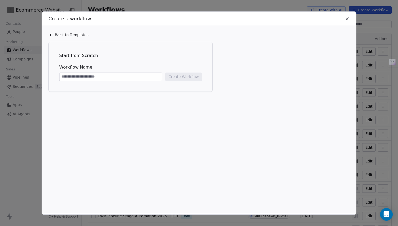
click at [133, 78] on input at bounding box center [110, 77] width 102 height 8
type input "****"
click at [204, 73] on div "Start from Scratch Workflow Name **** Create Workflow" at bounding box center [130, 66] width 153 height 39
click at [193, 73] on button "Create Workflow" at bounding box center [183, 76] width 37 height 8
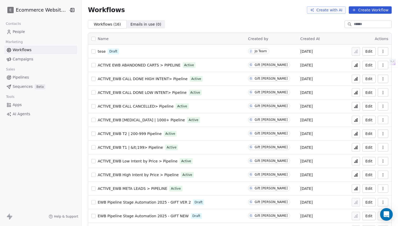
click at [382, 52] on icon "button" at bounding box center [383, 51] width 4 height 4
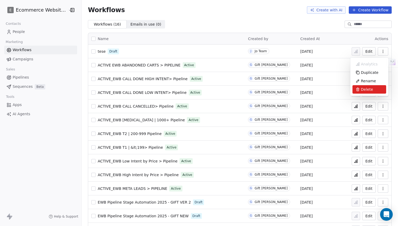
click at [369, 90] on span "Delete" at bounding box center [367, 89] width 12 height 5
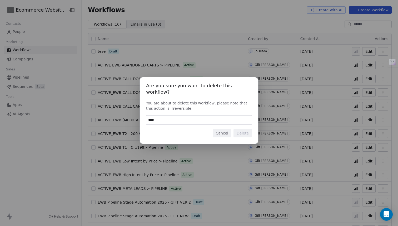
type input "*****"
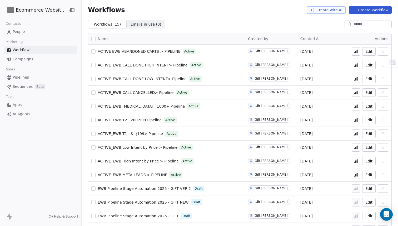
click at [25, 73] on link "Pipelines" at bounding box center [40, 77] width 73 height 9
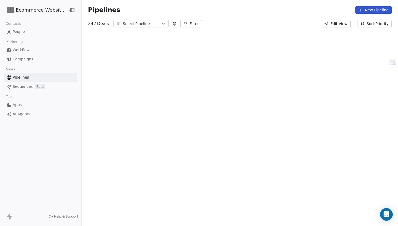
click at [27, 27] on div "Contacts" at bounding box center [40, 23] width 73 height 7
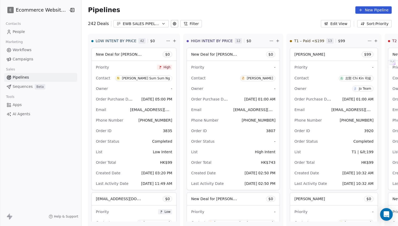
click at [25, 30] on link "People" at bounding box center [40, 31] width 73 height 9
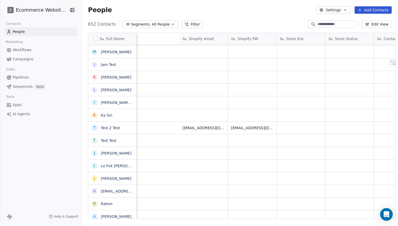
scroll to position [0, 972]
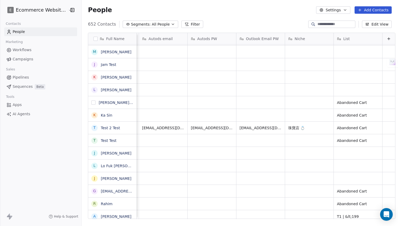
click at [91, 102] on button "grid" at bounding box center [93, 102] width 4 height 4
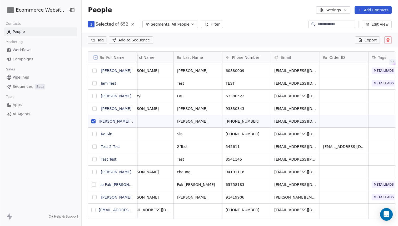
scroll to position [0, 0]
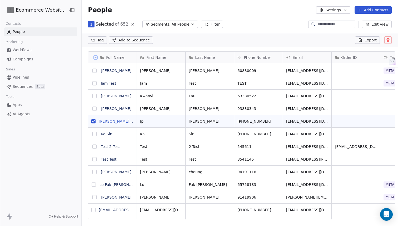
click at [105, 122] on link "[PERSON_NAME] [PERSON_NAME]" at bounding box center [130, 121] width 62 height 4
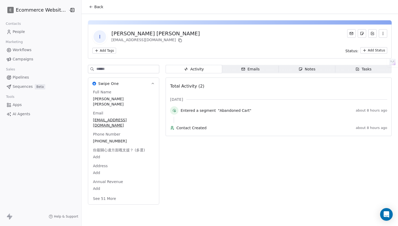
click at [99, 52] on html "E Ecommerce Website Builder Contacts People Marketing Workflows Campaigns Sales…" at bounding box center [199, 113] width 398 height 226
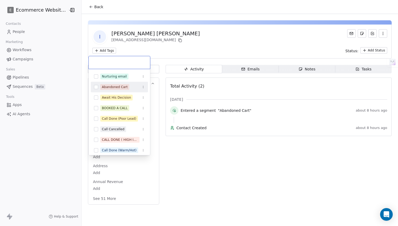
click at [115, 86] on div "Abandoned Cart" at bounding box center [115, 87] width 26 height 5
click at [161, 44] on html "E Ecommerce Website Builder Contacts People Marketing Workflows Campaigns Sales…" at bounding box center [199, 113] width 398 height 226
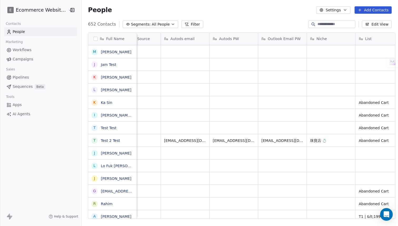
scroll to position [0, 972]
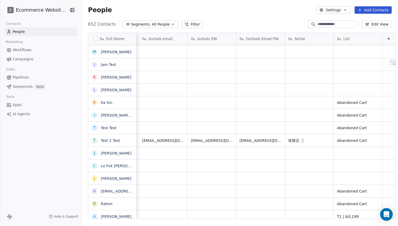
click at [155, 24] on span "All People" at bounding box center [161, 25] width 18 height 6
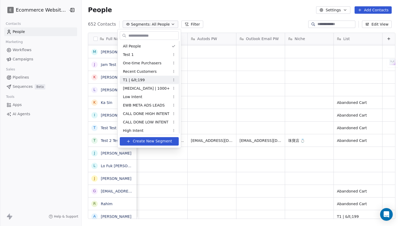
scroll to position [27, 0]
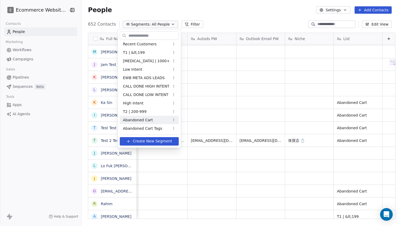
click at [147, 123] on div "Abandoned Cart" at bounding box center [149, 120] width 59 height 8
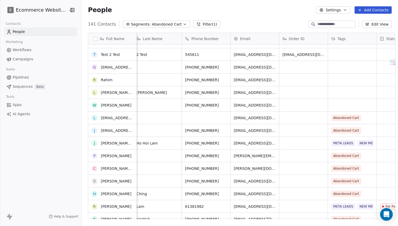
scroll to position [0, 0]
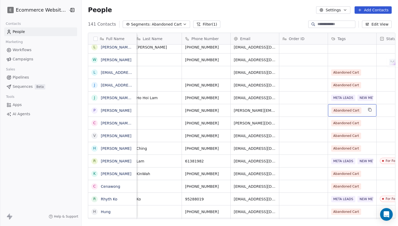
click at [198, 25] on button "Filter (1)" at bounding box center [206, 24] width 27 height 7
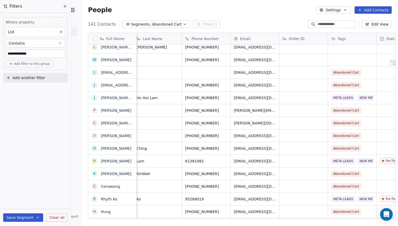
click at [31, 57] on input "**********" at bounding box center [35, 54] width 59 height 8
click at [41, 58] on div "**********" at bounding box center [35, 43] width 65 height 53
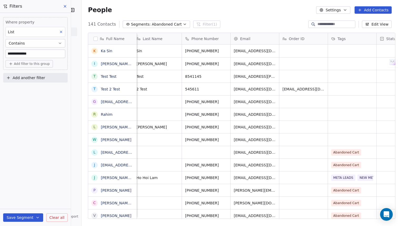
click at [28, 213] on button "Save Segment" at bounding box center [23, 217] width 40 height 8
click at [39, 154] on div "**********" at bounding box center [35, 119] width 71 height 213
click at [48, 56] on input "**********" at bounding box center [35, 54] width 59 height 8
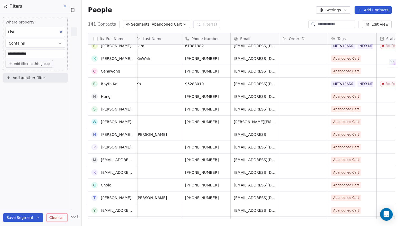
scroll to position [168, 0]
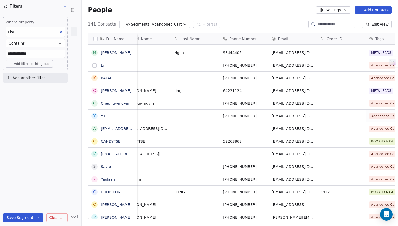
click at [92, 67] on button "grid" at bounding box center [94, 65] width 4 height 4
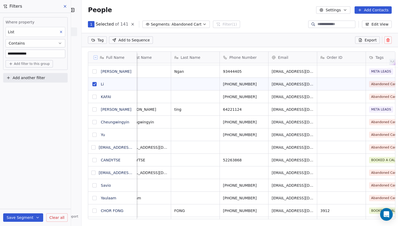
click at [92, 98] on button "grid" at bounding box center [94, 97] width 4 height 4
click at [98, 42] on html "**********" at bounding box center [199, 113] width 398 height 226
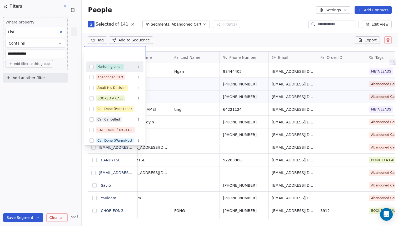
click at [190, 42] on html "**********" at bounding box center [199, 113] width 398 height 226
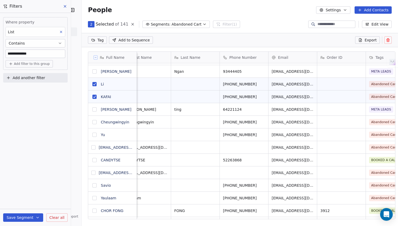
click at [190, 42] on div "Tag Add to Sequence Export" at bounding box center [240, 40] width 316 height 14
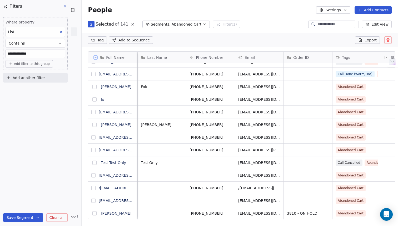
click at [131, 24] on icon at bounding box center [133, 24] width 4 height 4
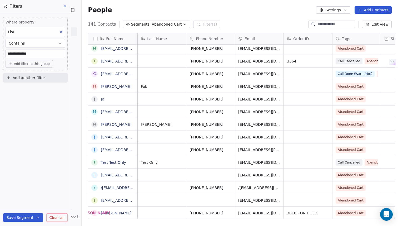
click at [165, 22] on span "Abandoned Cart" at bounding box center [167, 25] width 30 height 6
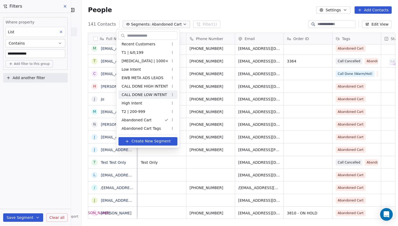
click at [264, 98] on html "**********" at bounding box center [199, 113] width 398 height 226
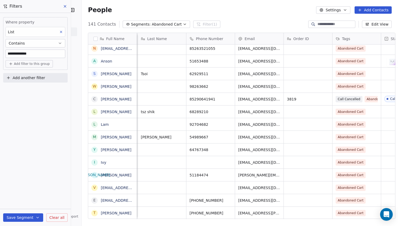
click at [134, 21] on button "Segments: Abandoned Cart" at bounding box center [157, 24] width 68 height 7
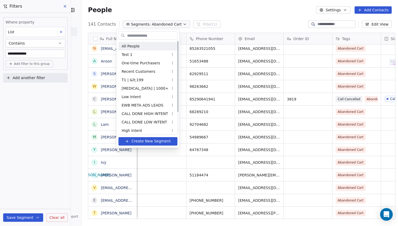
click at [143, 45] on div "All People" at bounding box center [147, 46] width 59 height 8
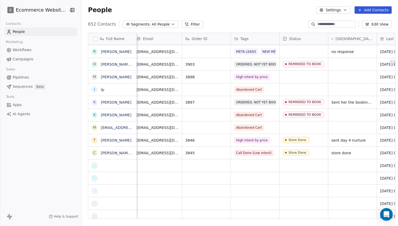
click at [42, 73] on link "Pipelines" at bounding box center [40, 77] width 73 height 9
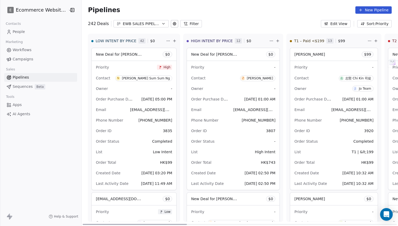
click at [146, 27] on button "EWB SALES PIPELINE 2025" at bounding box center [140, 23] width 55 height 7
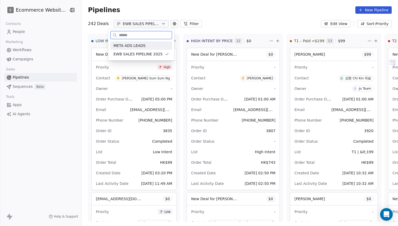
click at [135, 43] on span "META ADS LEADS" at bounding box center [129, 46] width 32 height 6
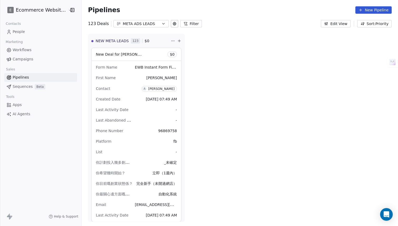
click at [152, 26] on div "META ADS LEADS" at bounding box center [141, 24] width 36 height 6
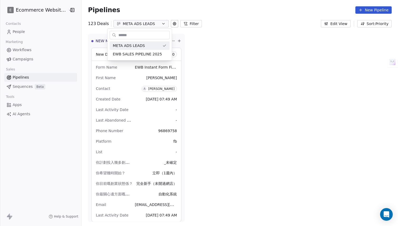
click at [213, 45] on html "E Ecommerce Website Builder Contacts People Marketing Workflows Campaigns Sales…" at bounding box center [199, 113] width 398 height 226
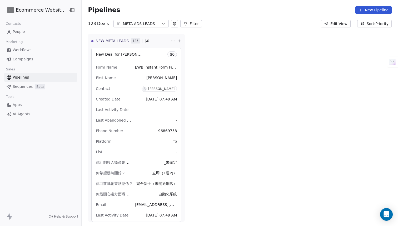
click at [153, 23] on button "META ADS LEADS" at bounding box center [140, 23] width 55 height 7
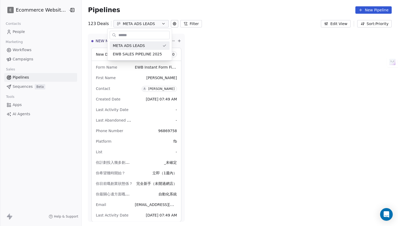
click at [200, 37] on html "E Ecommerce Website Builder Contacts People Marketing Workflows Campaigns Sales…" at bounding box center [199, 113] width 398 height 226
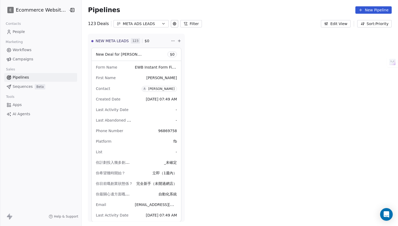
click at [144, 24] on div "META ADS LEADS" at bounding box center [141, 24] width 36 height 6
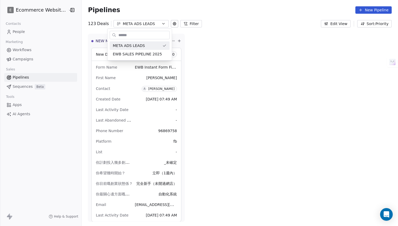
click at [199, 44] on html "E Ecommerce Website Builder Contacts People Marketing Workflows Campaigns Sales…" at bounding box center [199, 113] width 398 height 226
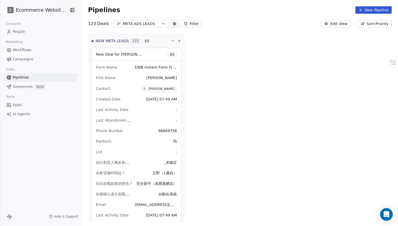
click at [134, 23] on div "META ADS LEADS" at bounding box center [141, 24] width 36 height 6
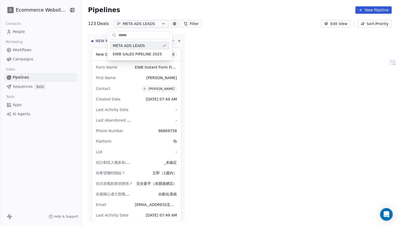
click at [168, 24] on html "E Ecommerce Website Builder Contacts People Marketing Workflows Campaigns Sales…" at bounding box center [199, 113] width 398 height 226
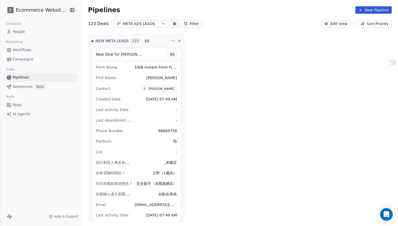
click at [174, 24] on icon at bounding box center [174, 23] width 1 height 1
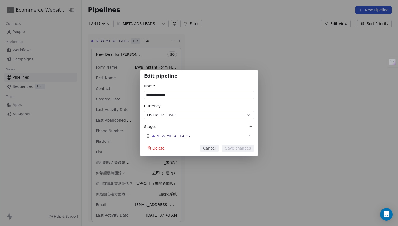
click at [166, 75] on h1 "Edit pipeline" at bounding box center [199, 76] width 110 height 5
copy h1 "pipeline"
click at [180, 49] on div "**********" at bounding box center [199, 113] width 398 height 226
click at [146, 24] on div "**********" at bounding box center [199, 113] width 398 height 226
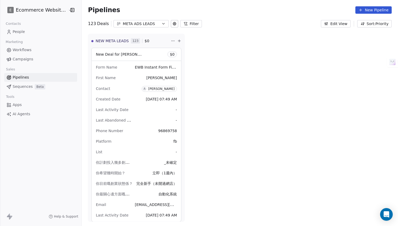
click at [146, 24] on div "META ADS LEADS" at bounding box center [141, 24] width 36 height 6
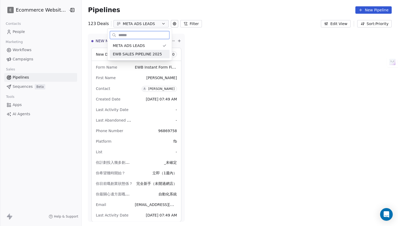
click at [136, 57] on div "EWB SALES PIPELINE 2025" at bounding box center [140, 54] width 60 height 8
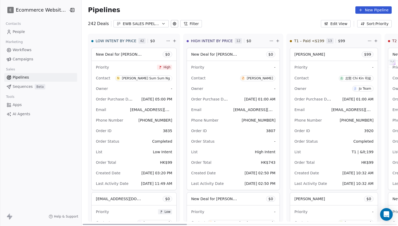
click at [150, 28] on div "Pipelines New Pipeline 242 Deals EWB SALES PIPELINE 2025 Filter Edit View Sort:…" at bounding box center [240, 113] width 316 height 226
click at [156, 21] on button "EWB SALES PIPELINE 2025" at bounding box center [140, 23] width 55 height 7
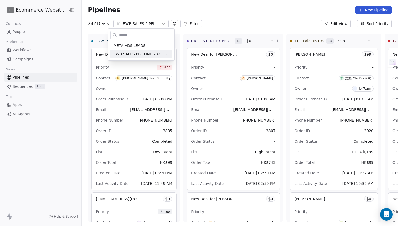
click at [191, 110] on html "E Ecommerce Website Builder Contacts People Marketing Workflows Campaigns Sales…" at bounding box center [199, 113] width 398 height 226
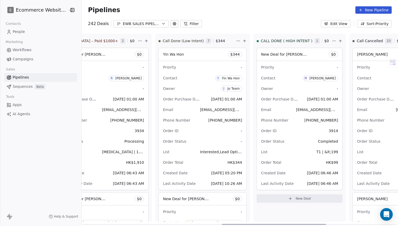
scroll to position [0, 478]
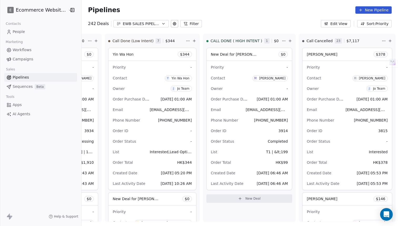
click at [365, 22] on button "Sort: Priority" at bounding box center [374, 23] width 34 height 7
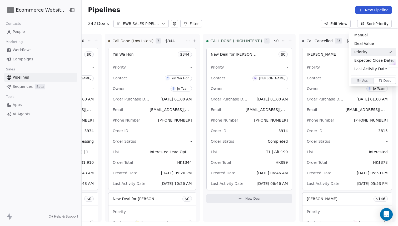
click at [328, 18] on html "E Ecommerce Website Builder Contacts People Marketing Workflows Campaigns Sales…" at bounding box center [199, 113] width 398 height 226
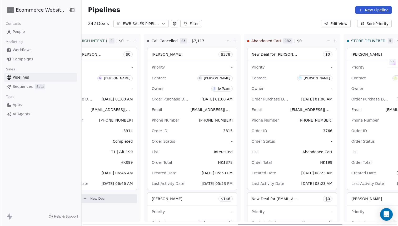
scroll to position [0, 658]
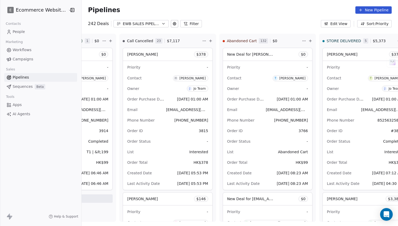
click at [342, 23] on button "Edit View" at bounding box center [336, 23] width 30 height 7
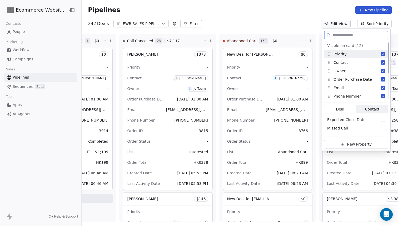
drag, startPoint x: 327, startPoint y: 46, endPoint x: 355, endPoint y: 45, distance: 28.7
click at [356, 45] on div "Visible on card (12)" at bounding box center [356, 45] width 64 height 8
click at [354, 45] on div "Visible on card (12)" at bounding box center [356, 45] width 58 height 5
click at [344, 45] on div "Visible on card (12)" at bounding box center [356, 45] width 58 height 5
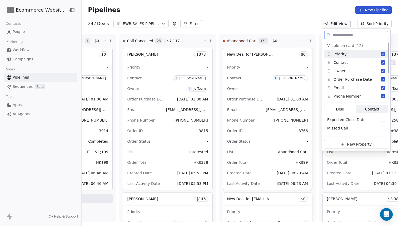
click at [346, 45] on div "Visible on card (12)" at bounding box center [356, 45] width 58 height 5
